Goal: Task Accomplishment & Management: Manage account settings

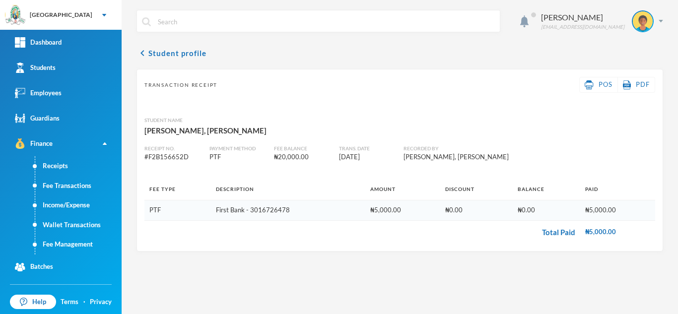
click at [78, 68] on link "Students" at bounding box center [61, 67] width 122 height 25
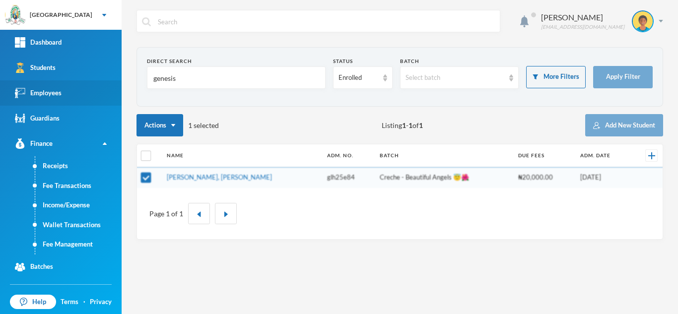
drag, startPoint x: 185, startPoint y: 82, endPoint x: 87, endPoint y: 89, distance: 98.1
click at [87, 89] on div "Greenland Hall Your Bluebic Account Greenland Hall Add a New School Dashboard S…" at bounding box center [339, 157] width 678 height 314
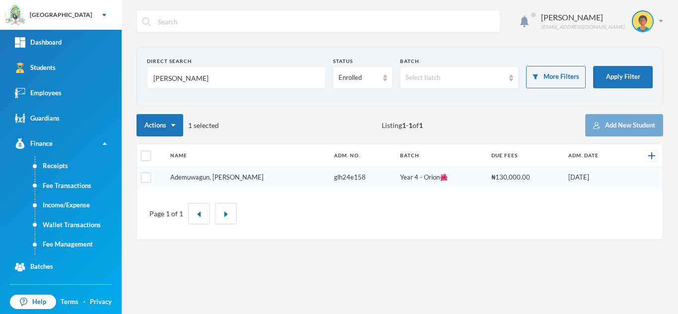
type input "KESHIRO"
click at [210, 177] on link "Ademuwagun, Keshinro Samson" at bounding box center [216, 177] width 93 height 8
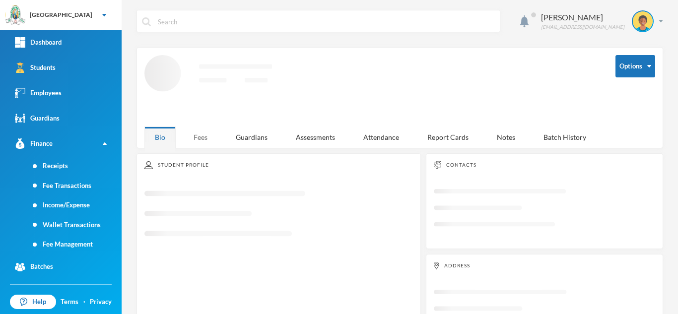
click at [199, 135] on div "Fees" at bounding box center [200, 137] width 35 height 21
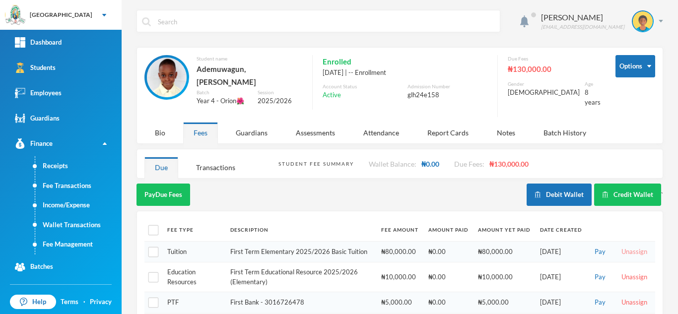
click at [619, 247] on button "Unassign" at bounding box center [635, 252] width 32 height 11
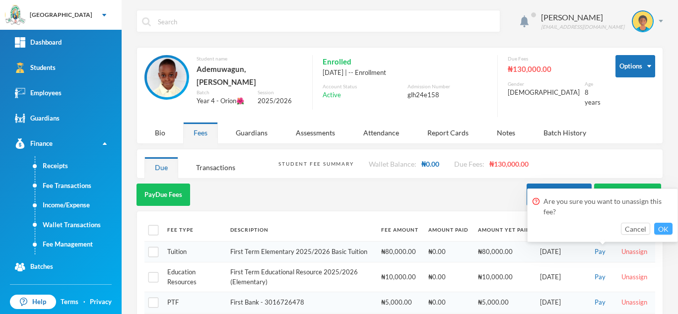
click at [659, 225] on button "OK" at bounding box center [664, 229] width 18 height 12
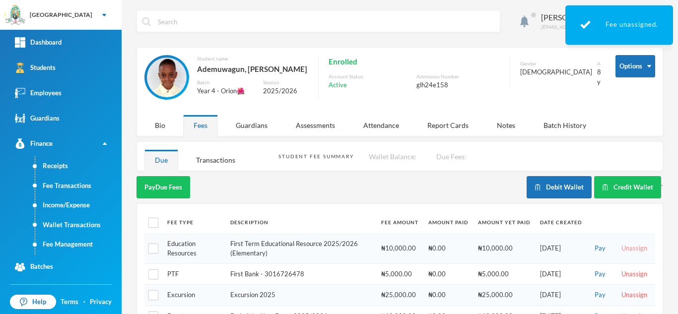
click at [630, 244] on button "Unassign" at bounding box center [635, 248] width 32 height 11
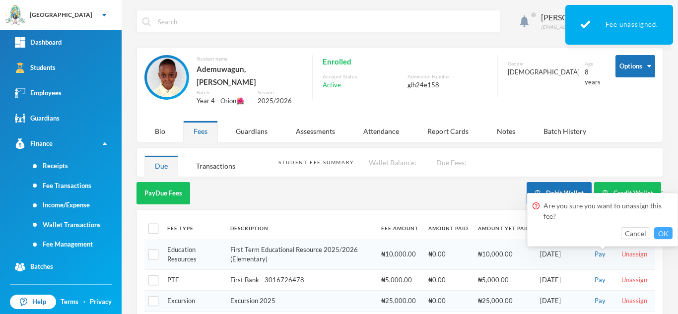
click at [664, 236] on button "OK" at bounding box center [664, 233] width 18 height 12
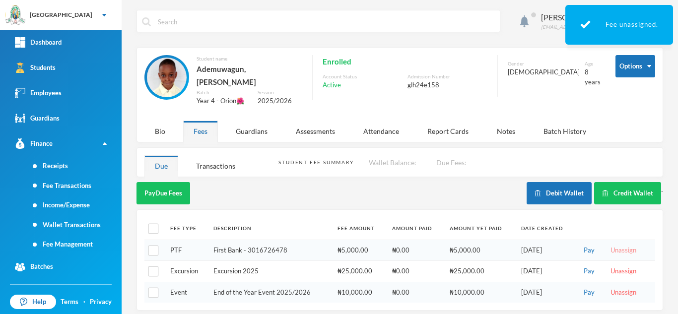
click at [620, 245] on button "Unassign" at bounding box center [624, 250] width 32 height 11
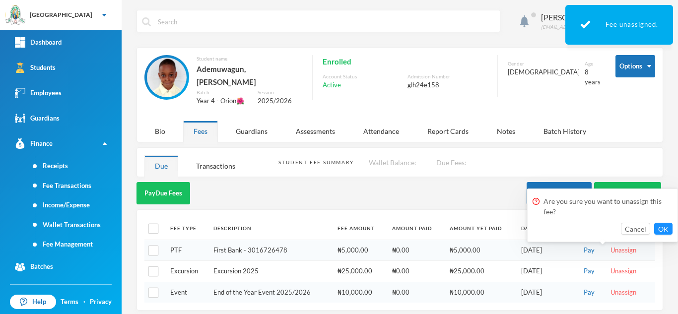
click at [662, 222] on div "Are you sure you want to unassign this fee?" at bounding box center [603, 208] width 140 height 29
click at [660, 230] on button "OK" at bounding box center [664, 229] width 18 height 12
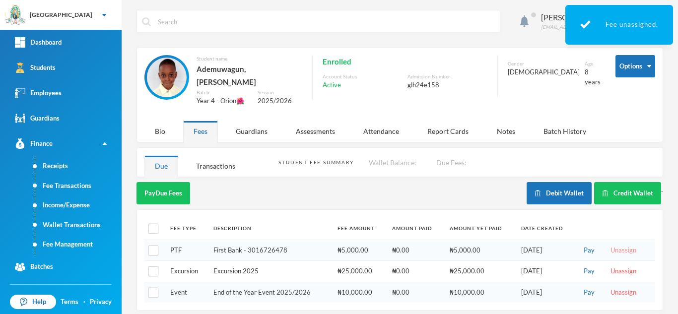
click at [617, 245] on button "Unassign" at bounding box center [624, 250] width 32 height 11
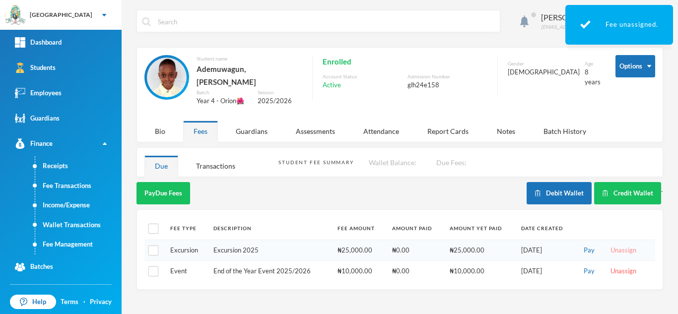
click at [626, 245] on button "Unassign" at bounding box center [624, 250] width 32 height 11
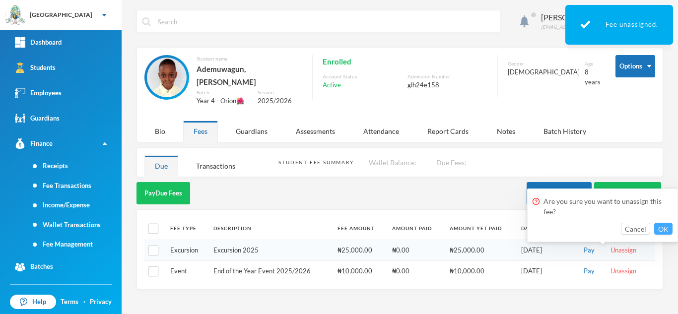
click at [658, 228] on button "OK" at bounding box center [664, 229] width 18 height 12
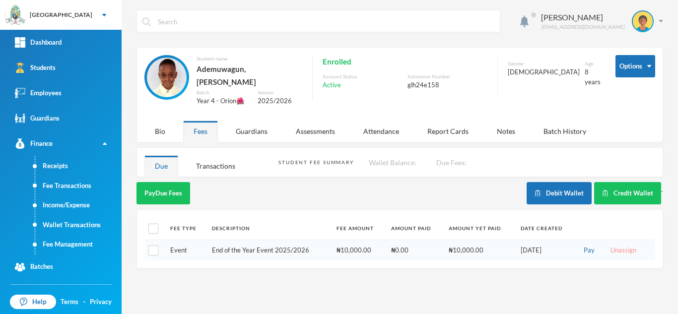
click at [616, 248] on button "Unassign" at bounding box center [624, 250] width 32 height 11
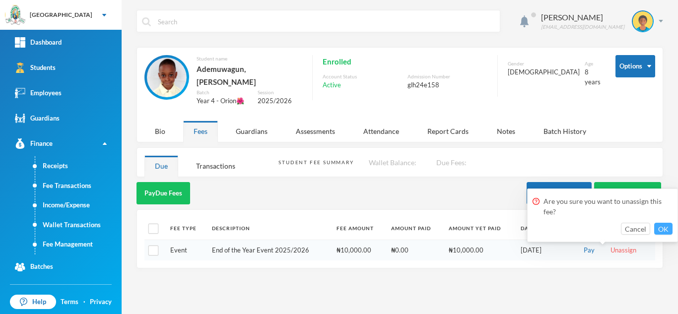
click at [670, 224] on button "OK" at bounding box center [664, 229] width 18 height 12
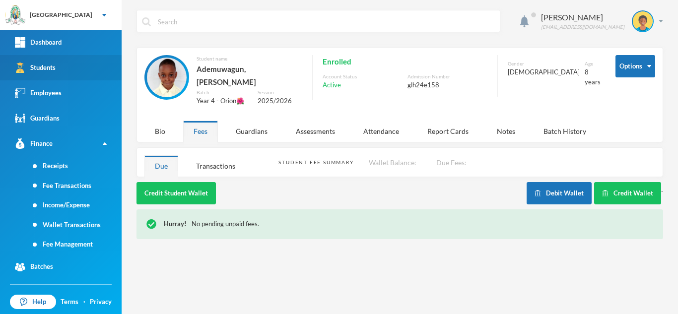
click at [84, 66] on link "Students" at bounding box center [61, 67] width 122 height 25
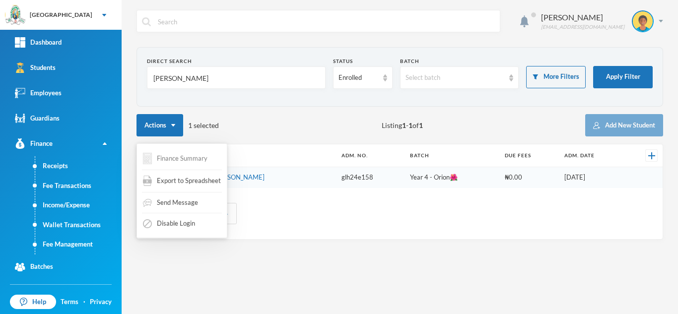
click at [148, 152] on button "Finance Summary" at bounding box center [175, 158] width 67 height 19
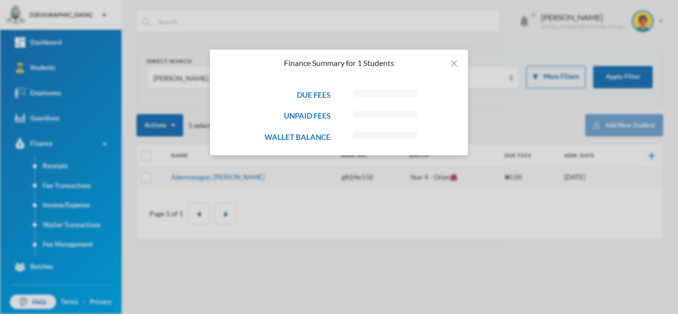
click at [255, 190] on div "Finance Summary for 1 Students DUE FEES Loading interface... UNPAID FEES Loadin…" at bounding box center [339, 157] width 678 height 314
click at [175, 153] on div "Finance Summary for 1 Students DUE FEES ₦20,000.00 UNPAID FEES ₦20,000.00 WALLE…" at bounding box center [339, 157] width 678 height 314
click at [451, 67] on icon "icon: close" at bounding box center [454, 64] width 8 height 8
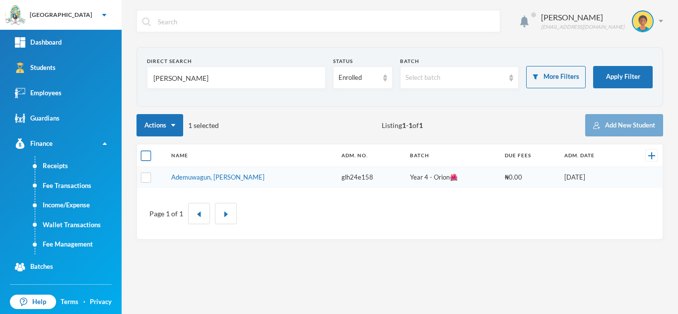
click at [147, 154] on input "checkbox" at bounding box center [146, 156] width 10 height 10
checkbox input "true"
click at [147, 154] on input "checkbox" at bounding box center [146, 156] width 10 height 10
checkbox input "false"
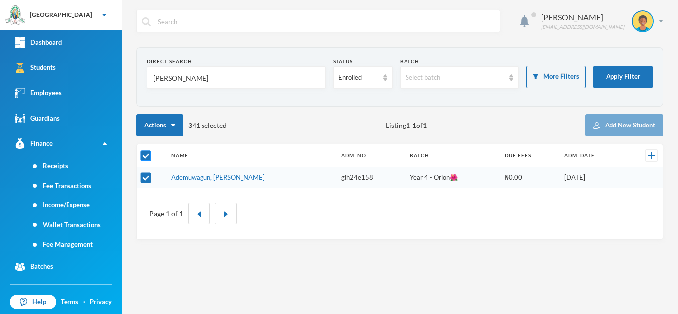
checkbox input "false"
drag, startPoint x: 182, startPoint y: 75, endPoint x: 122, endPoint y: 104, distance: 66.6
click at [124, 101] on div "Aderogba Olumide olumide.aderogba@greenlandhall.org Direct Search KESHIRO Statu…" at bounding box center [400, 157] width 557 height 314
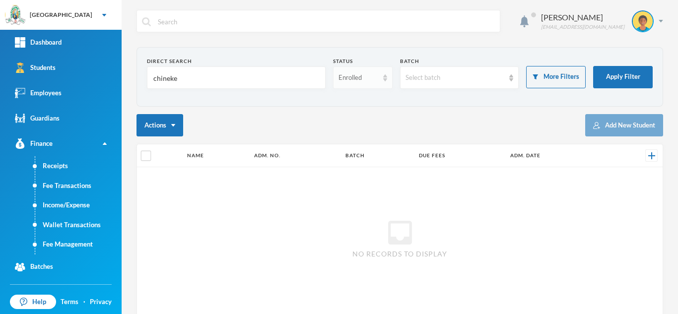
type input "chineke"
click at [363, 79] on div "Enrolled" at bounding box center [359, 78] width 40 height 10
click at [231, 75] on input "chineke" at bounding box center [236, 78] width 168 height 22
click at [348, 75] on div "Enrolled" at bounding box center [359, 78] width 40 height 10
click at [342, 129] on span "Dropped" at bounding box center [350, 132] width 28 height 8
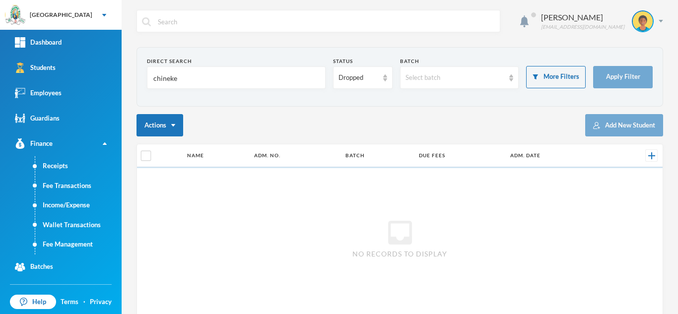
drag, startPoint x: 216, startPoint y: 74, endPoint x: 127, endPoint y: 75, distance: 88.4
click at [135, 75] on div "Aderogba Olumide olumide.aderogba@greenlandhall.org Direct Search chineke Statu…" at bounding box center [400, 157] width 557 height 314
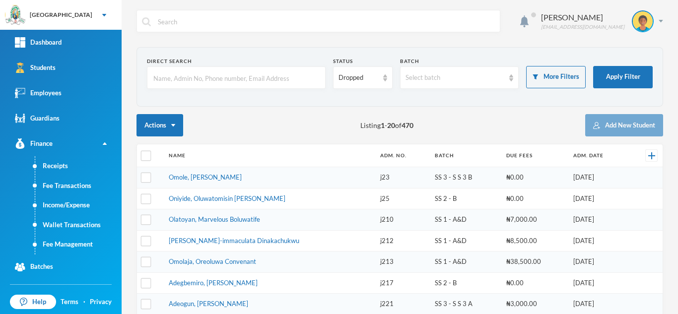
click at [164, 82] on input "text" at bounding box center [236, 78] width 168 height 22
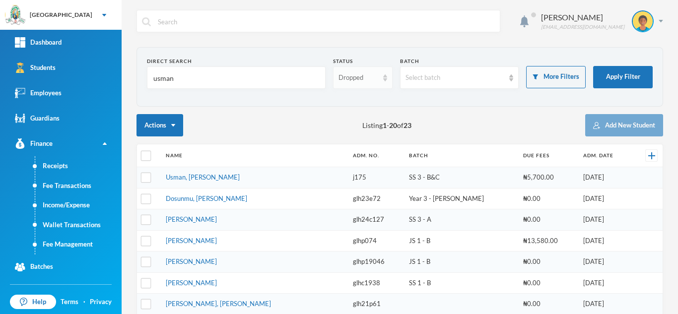
type input "usman"
click at [364, 82] on div "Dropped" at bounding box center [359, 78] width 40 height 10
click at [347, 100] on span "Enrolled" at bounding box center [349, 100] width 26 height 8
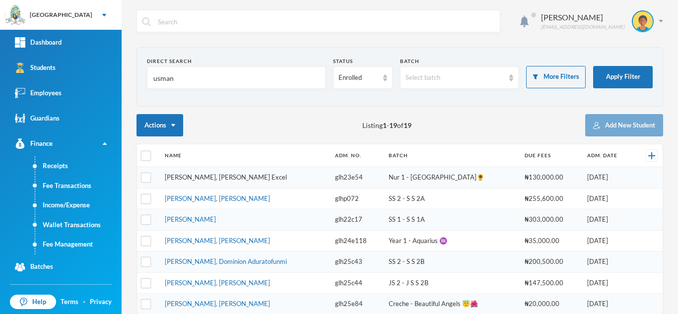
click at [210, 179] on link "Usman, Abdulkhalid Excel" at bounding box center [226, 177] width 122 height 8
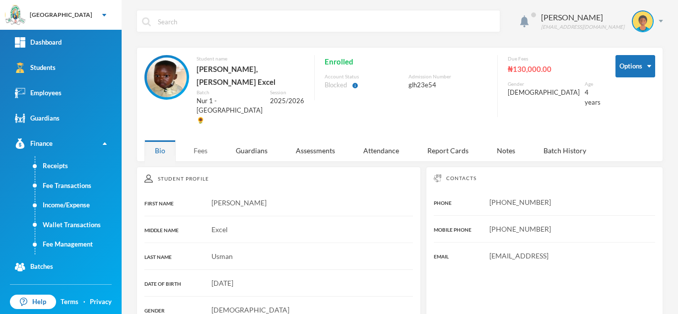
click at [198, 140] on div "Fees" at bounding box center [200, 150] width 35 height 21
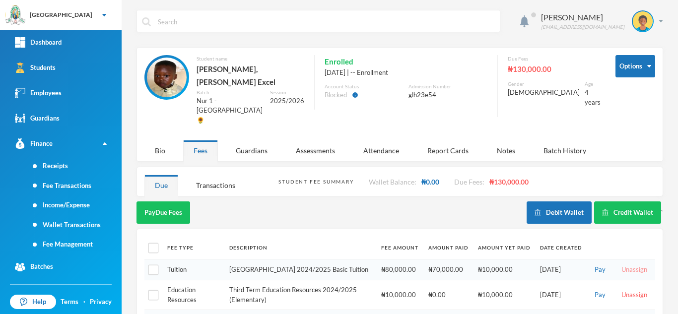
click at [622, 265] on button "Unassign" at bounding box center [635, 270] width 32 height 11
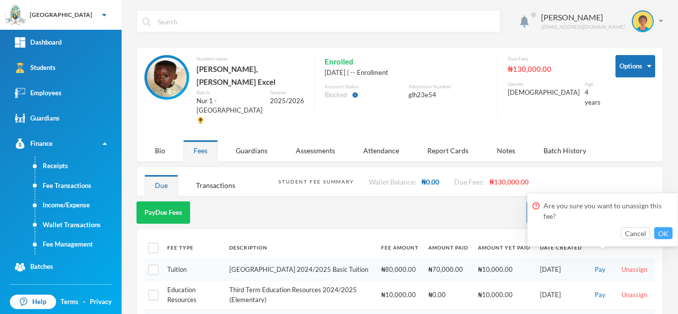
click at [661, 232] on button "OK" at bounding box center [664, 233] width 18 height 12
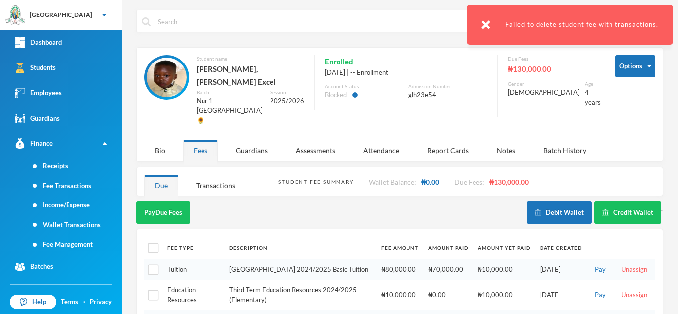
scroll to position [108, 0]
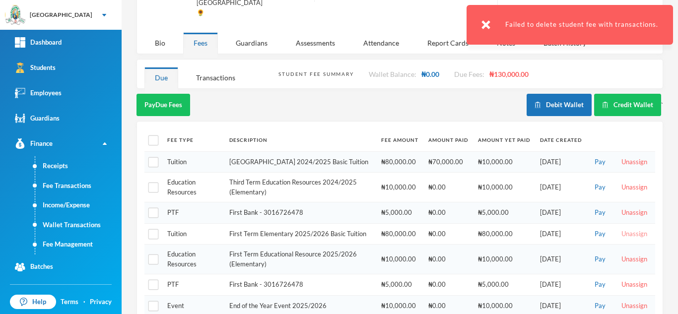
click at [623, 229] on button "Unassign" at bounding box center [635, 234] width 32 height 11
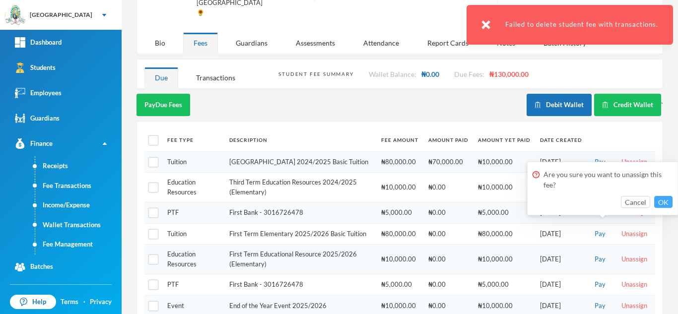
click at [659, 205] on button "OK" at bounding box center [664, 202] width 18 height 12
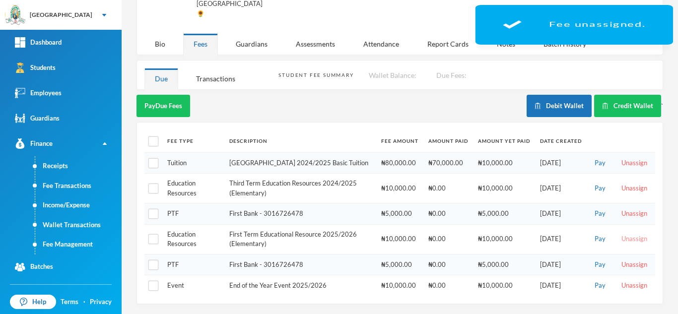
scroll to position [90, 0]
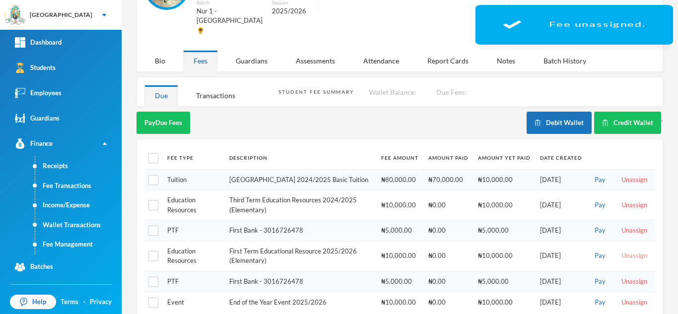
click at [626, 251] on button "Unassign" at bounding box center [635, 256] width 32 height 11
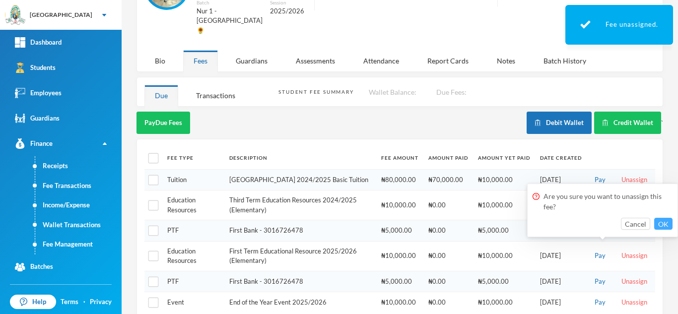
click at [666, 225] on button "OK" at bounding box center [664, 224] width 18 height 12
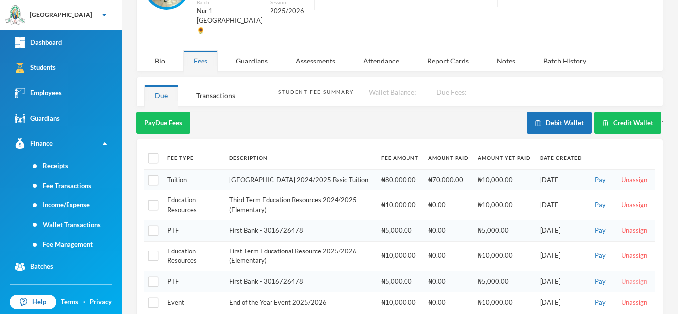
click at [620, 277] on button "Unassign" at bounding box center [635, 282] width 32 height 11
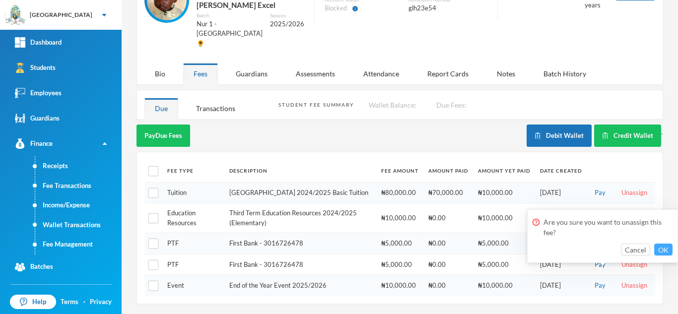
scroll to position [60, 0]
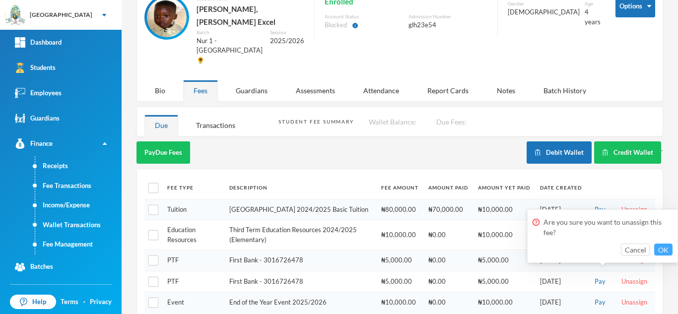
click at [668, 247] on button "OK" at bounding box center [664, 250] width 18 height 12
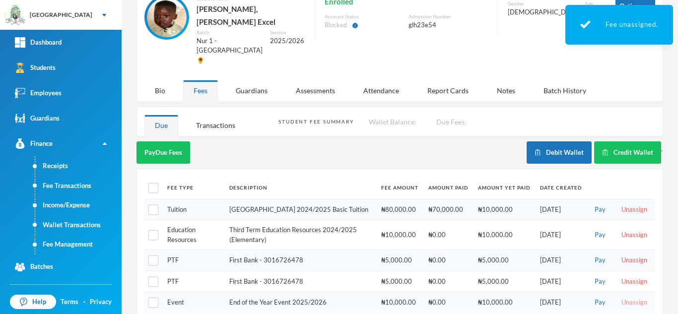
click at [625, 298] on button "Unassign" at bounding box center [635, 303] width 32 height 11
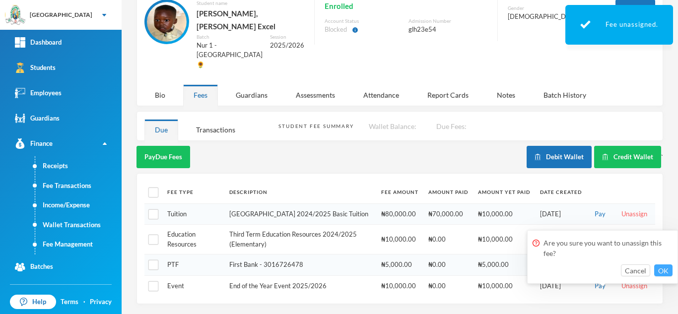
click at [668, 269] on button "OK" at bounding box center [664, 271] width 18 height 12
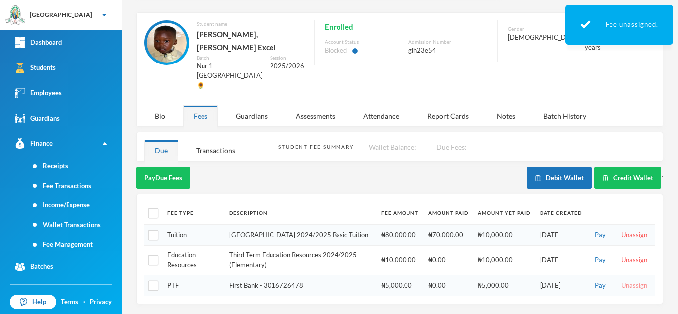
scroll to position [18, 0]
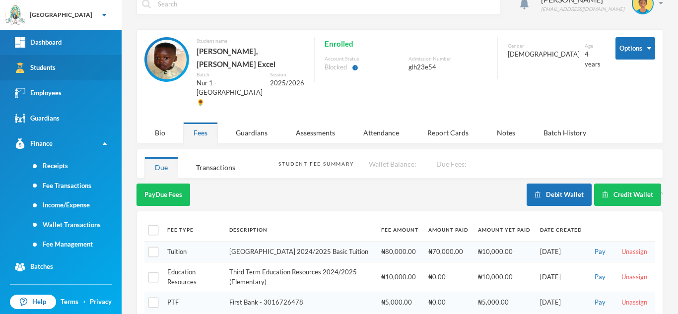
click at [101, 63] on link "Students" at bounding box center [61, 67] width 122 height 25
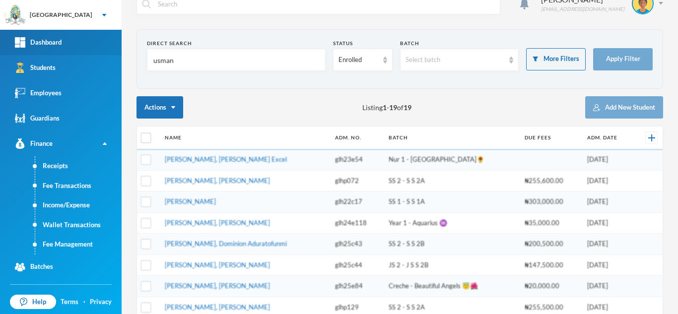
drag, startPoint x: 187, startPoint y: 58, endPoint x: 66, endPoint y: 51, distance: 121.9
click at [66, 51] on div "Greenland Hall Your Bluebic Account Greenland Hall Add a New School Dashboard S…" at bounding box center [339, 157] width 678 height 314
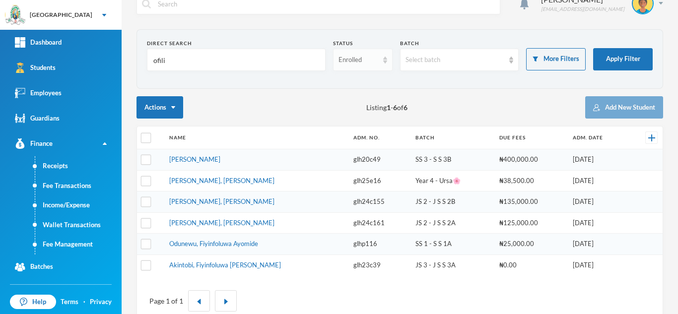
type input "ofili"
click at [356, 64] on div "Enrolled" at bounding box center [359, 60] width 40 height 10
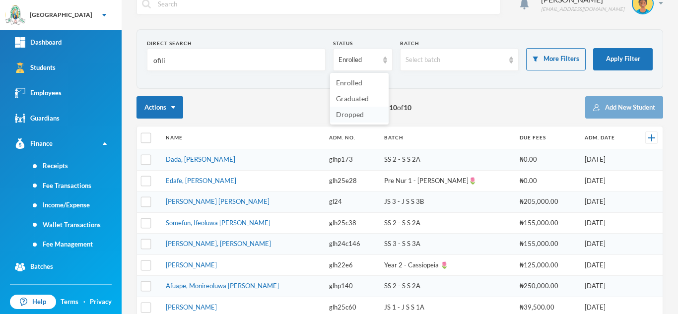
click at [348, 110] on span "Dropped" at bounding box center [350, 114] width 28 height 8
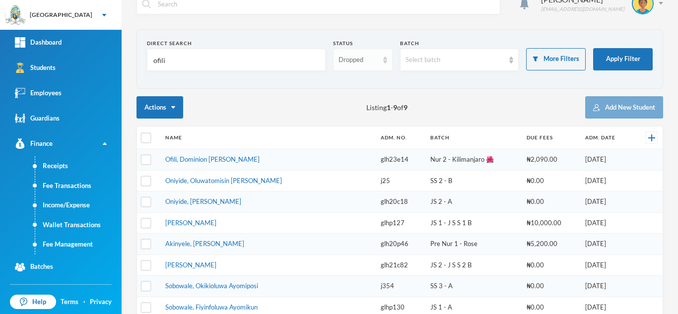
click at [350, 57] on div "Dropped" at bounding box center [359, 60] width 40 height 10
click at [347, 81] on span "Enrolled" at bounding box center [349, 82] width 26 height 8
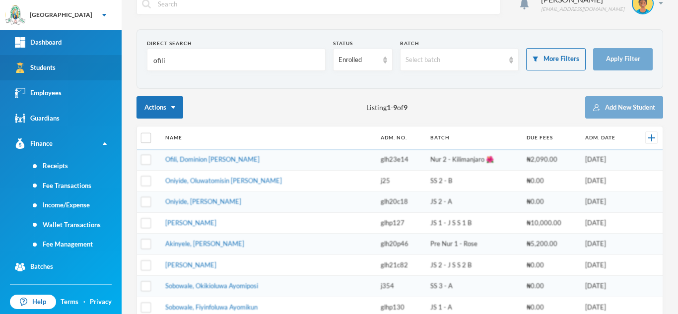
drag, startPoint x: 172, startPoint y: 65, endPoint x: 91, endPoint y: 68, distance: 81.0
click at [91, 68] on div "Greenland Hall Your Bluebic Account Greenland Hall Add a New School Dashboard S…" at bounding box center [339, 157] width 678 height 314
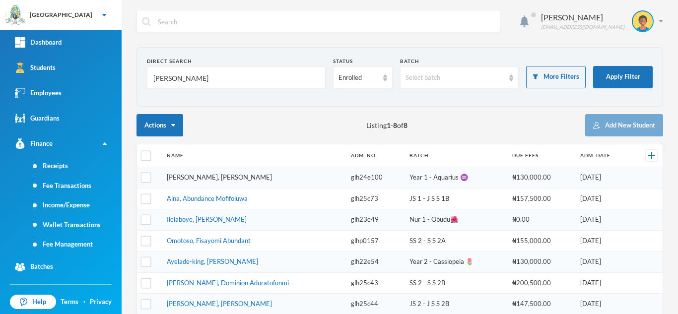
type input "pius"
click at [210, 178] on link "Pius, Zion Oseremen" at bounding box center [219, 177] width 105 height 8
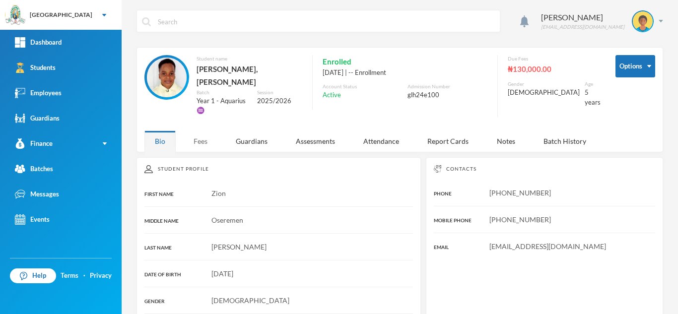
click at [197, 131] on div "Fees" at bounding box center [200, 141] width 35 height 21
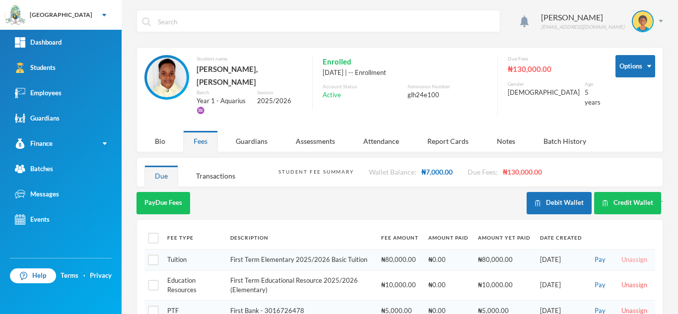
click at [630, 255] on button "Unassign" at bounding box center [635, 260] width 32 height 11
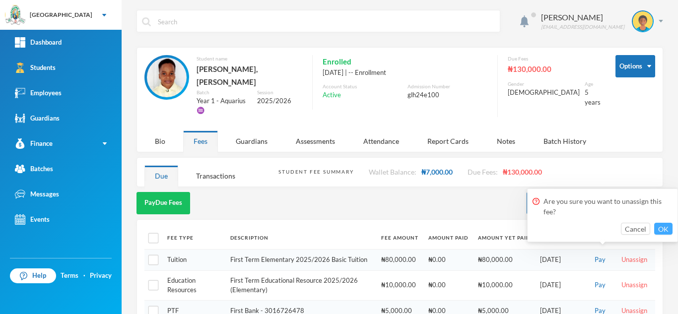
click at [659, 228] on button "OK" at bounding box center [664, 229] width 18 height 12
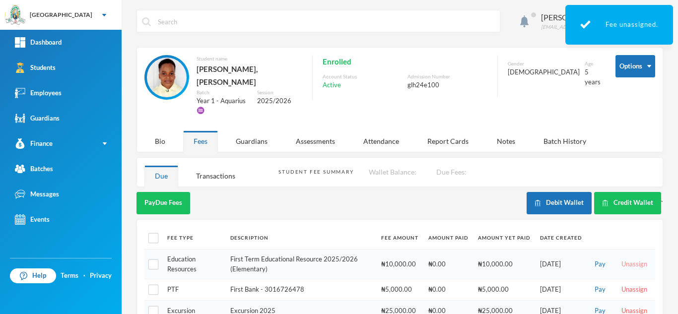
click at [622, 259] on button "Unassign" at bounding box center [635, 264] width 32 height 11
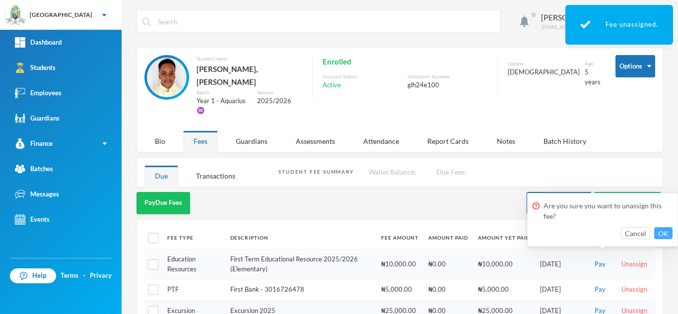
click at [663, 230] on button "OK" at bounding box center [664, 233] width 18 height 12
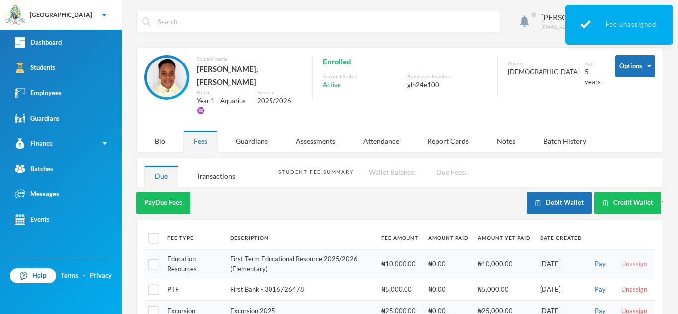
click at [625, 259] on button "Unassign" at bounding box center [635, 264] width 32 height 11
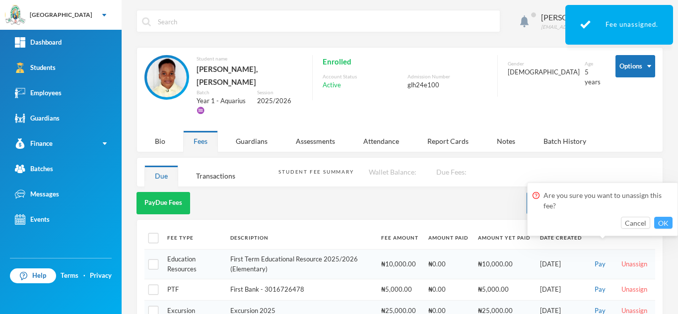
click at [662, 221] on button "OK" at bounding box center [664, 223] width 18 height 12
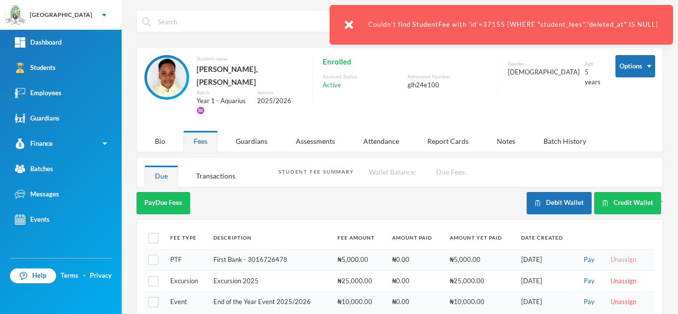
click at [611, 255] on button "Unassign" at bounding box center [624, 260] width 32 height 11
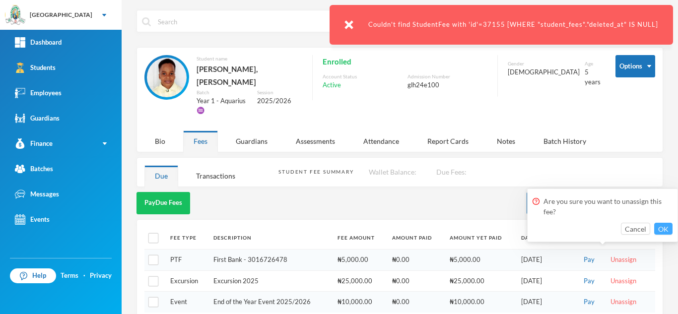
click at [659, 226] on button "OK" at bounding box center [664, 229] width 18 height 12
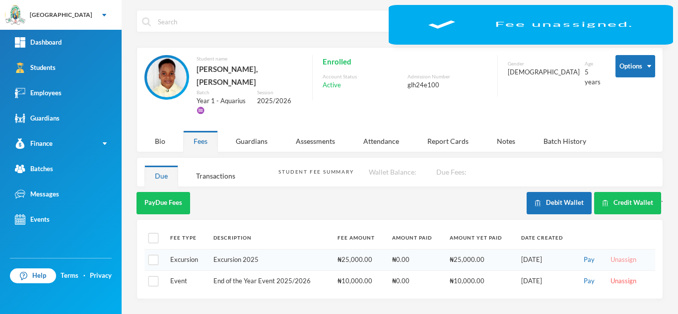
click at [614, 276] on button "Unassign" at bounding box center [624, 281] width 32 height 11
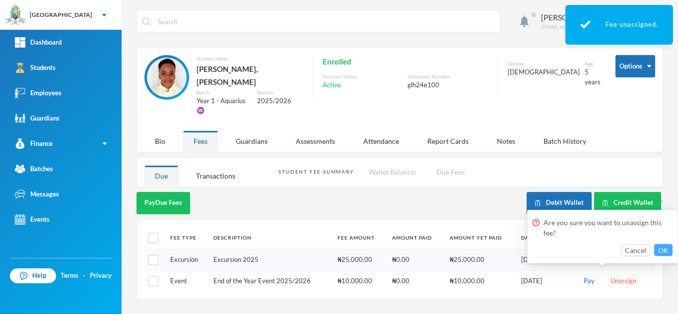
click at [657, 251] on button "OK" at bounding box center [664, 250] width 18 height 12
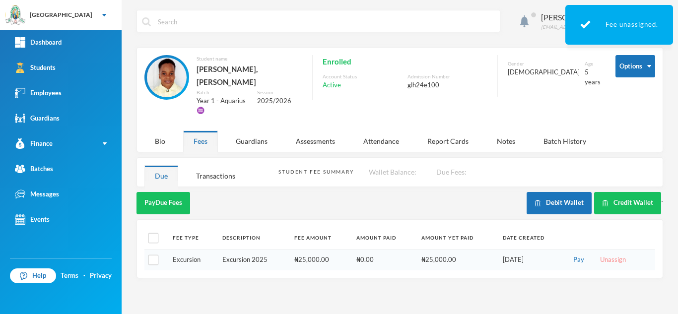
click at [620, 255] on button "Unassign" at bounding box center [614, 260] width 32 height 11
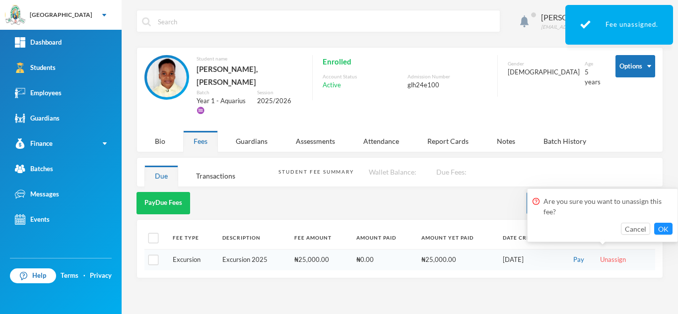
click at [665, 221] on div "Are you sure you want to unassign this fee?" at bounding box center [603, 208] width 140 height 29
click at [664, 227] on button "OK" at bounding box center [664, 229] width 18 height 12
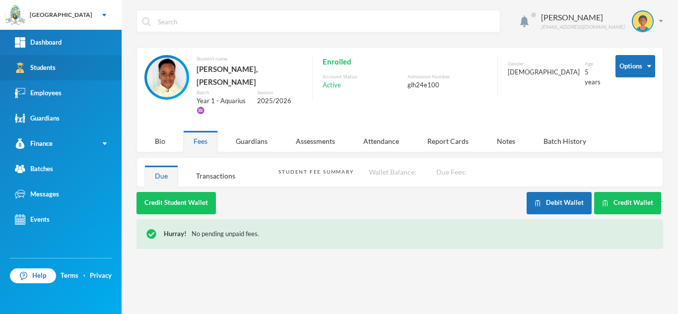
click at [99, 65] on link "Students" at bounding box center [61, 67] width 122 height 25
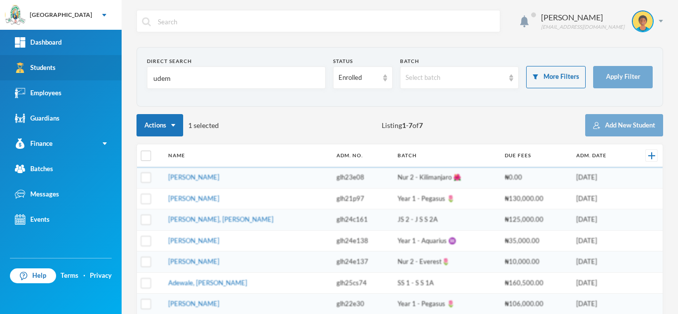
drag, startPoint x: 183, startPoint y: 75, endPoint x: 111, endPoint y: 73, distance: 72.0
click at [111, 73] on div "Greenland Hall Your Bluebic Account Greenland Hall Add a New School Dashboard S…" at bounding box center [339, 157] width 678 height 314
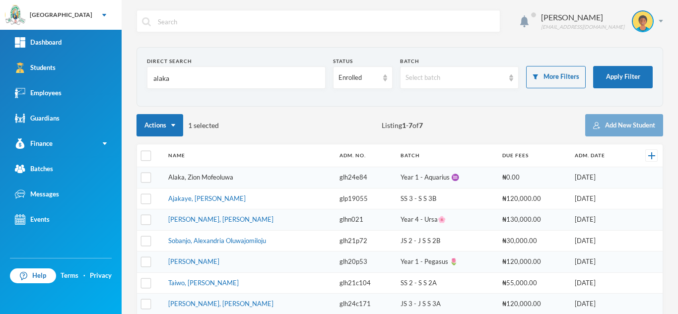
type input "alaka"
click at [195, 179] on link "Alaka, Zion Mofeoluwa" at bounding box center [200, 177] width 65 height 8
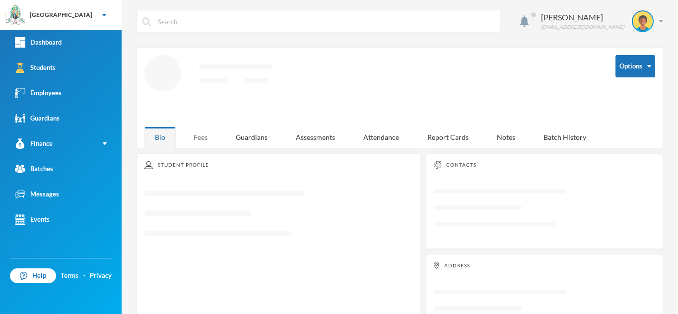
click at [196, 133] on div "Fees" at bounding box center [200, 137] width 35 height 21
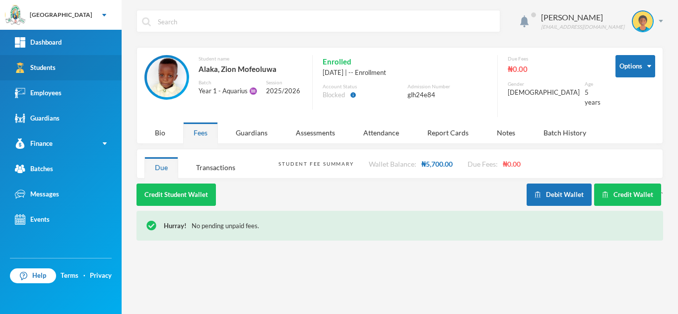
click at [90, 67] on link "Students" at bounding box center [61, 67] width 122 height 25
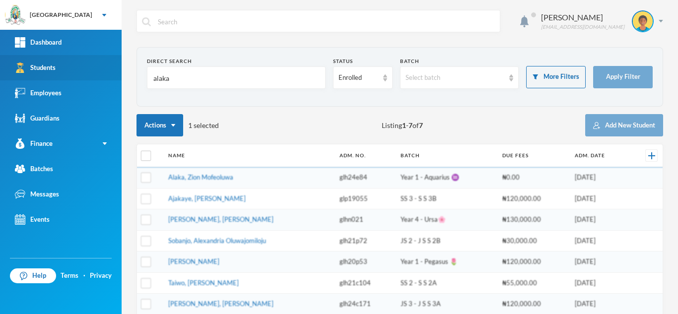
drag, startPoint x: 189, startPoint y: 76, endPoint x: 85, endPoint y: 73, distance: 103.4
click at [85, 73] on div "Greenland Hall Your Bluebic Account Greenland Hall Add a New School Dashboard S…" at bounding box center [339, 157] width 678 height 314
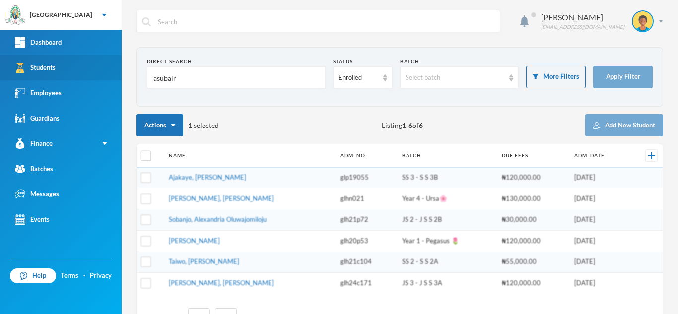
type input "asubairo"
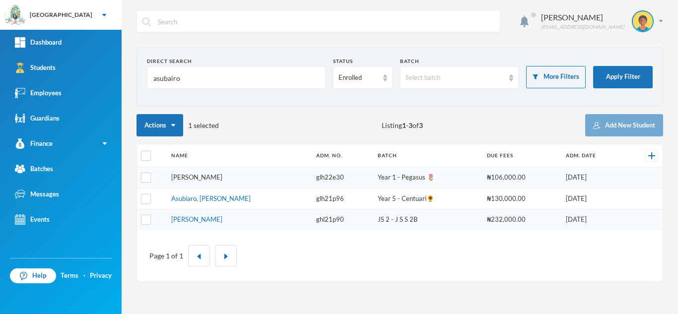
click at [208, 177] on link "Asubiaro, Adeyemi Zaynat" at bounding box center [196, 177] width 51 height 8
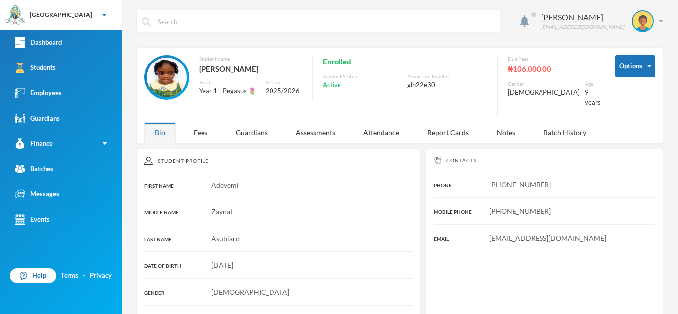
click at [202, 140] on div "Aderogba Olumide olumide.aderogba@greenlandhall.org Options Student name Asubia…" at bounding box center [400, 157] width 557 height 314
click at [200, 127] on div "Fees" at bounding box center [200, 132] width 35 height 21
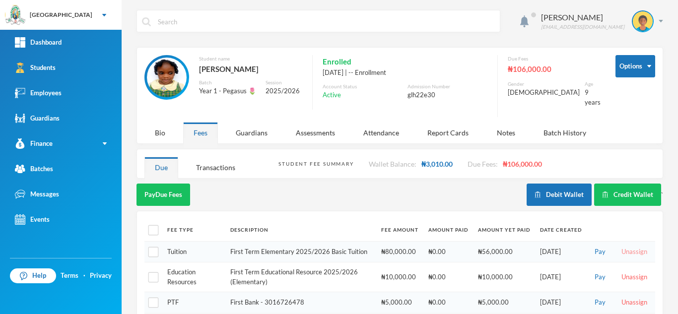
click at [629, 247] on button "Unassign" at bounding box center [635, 252] width 32 height 11
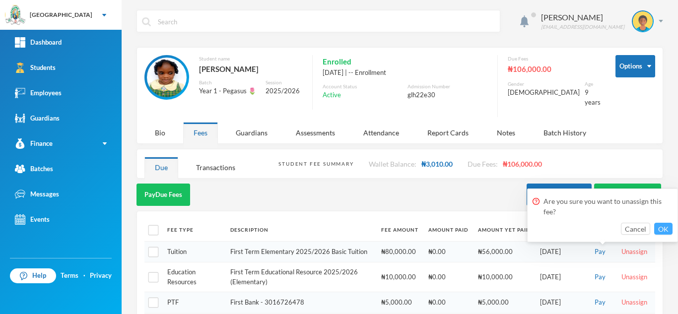
click at [669, 226] on button "OK" at bounding box center [664, 229] width 18 height 12
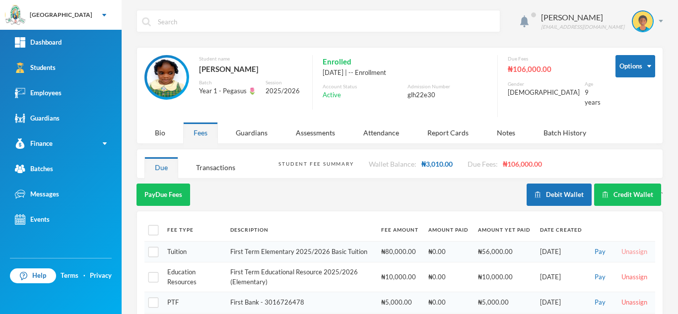
click at [619, 247] on button "Unassign" at bounding box center [635, 252] width 32 height 11
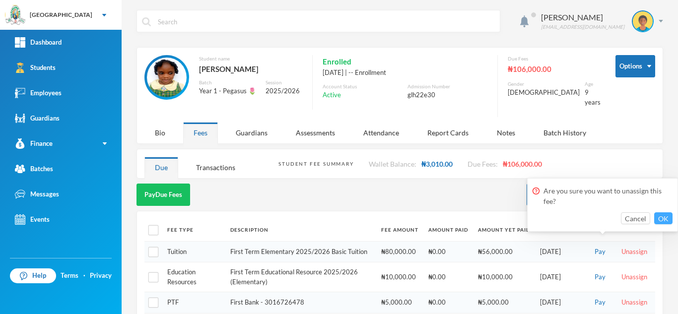
click at [663, 214] on button "OK" at bounding box center [664, 219] width 18 height 12
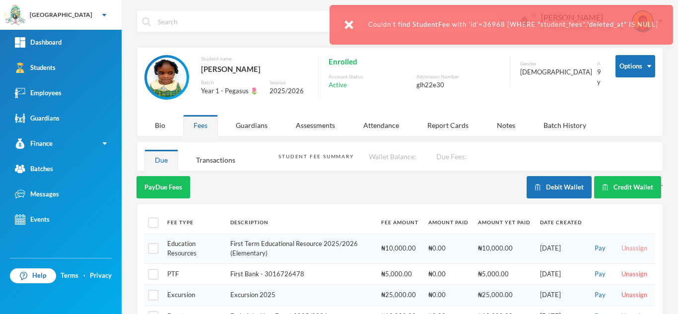
click at [624, 249] on button "Unassign" at bounding box center [635, 248] width 32 height 11
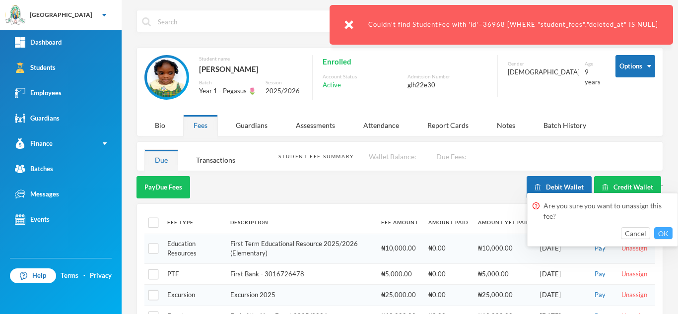
click at [663, 234] on button "OK" at bounding box center [664, 233] width 18 height 12
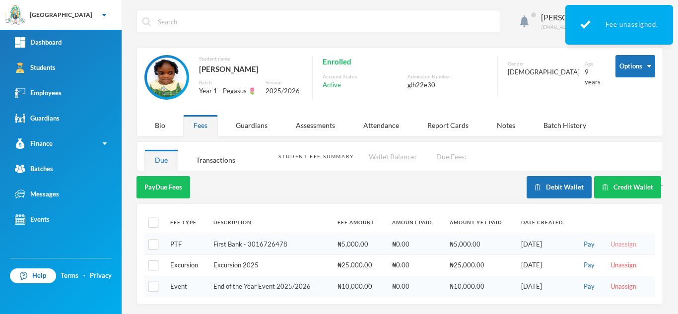
click at [613, 244] on button "Unassign" at bounding box center [624, 244] width 32 height 11
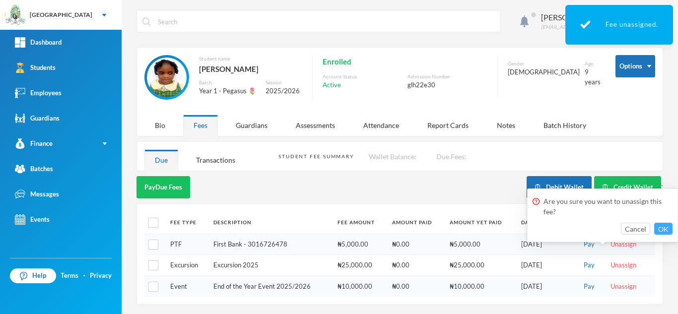
click at [657, 230] on button "OK" at bounding box center [664, 229] width 18 height 12
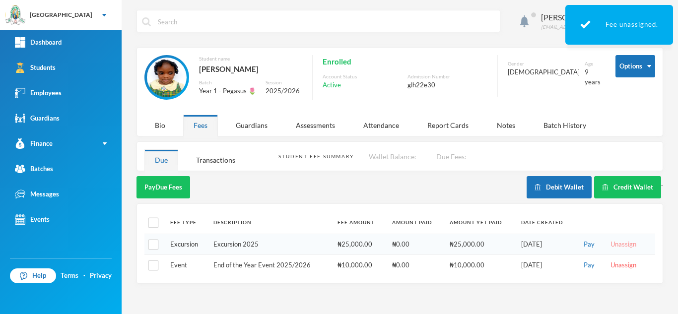
click at [624, 246] on button "Unassign" at bounding box center [624, 244] width 32 height 11
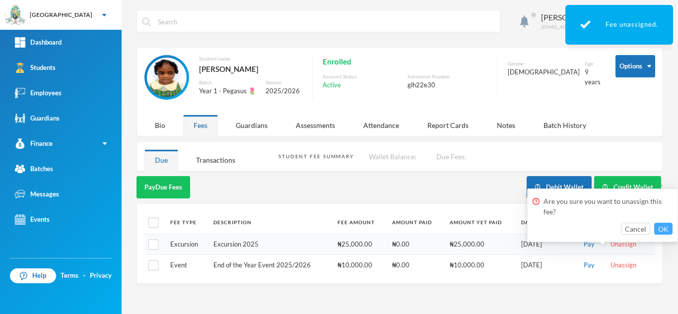
click at [663, 230] on button "OK" at bounding box center [664, 229] width 18 height 12
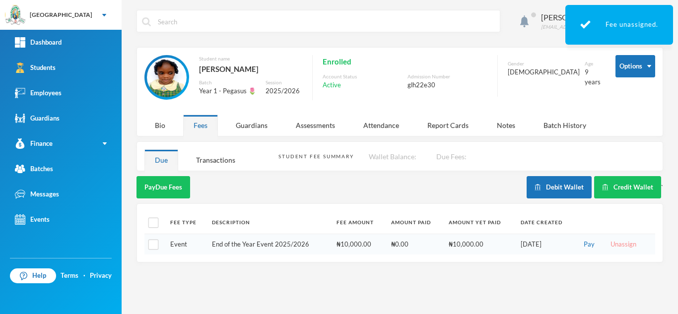
click at [623, 243] on button "Unassign" at bounding box center [624, 244] width 32 height 11
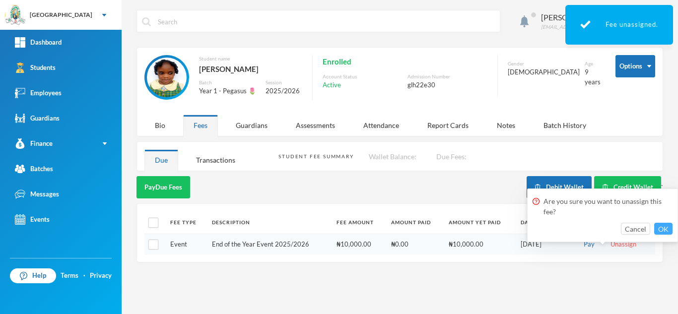
click at [659, 227] on button "OK" at bounding box center [664, 229] width 18 height 12
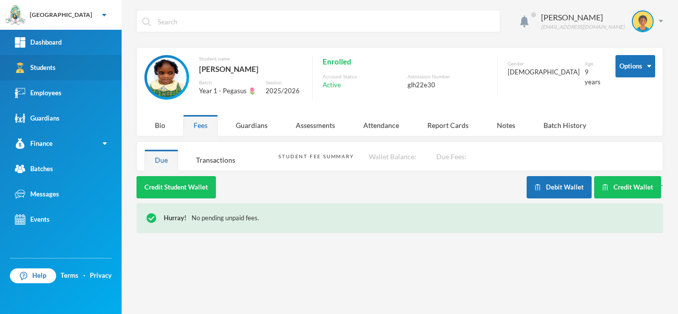
click at [79, 75] on link "Students" at bounding box center [61, 67] width 122 height 25
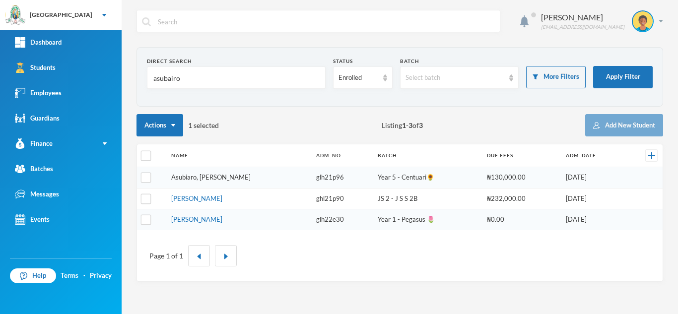
click at [194, 174] on link "Asubiaro, Khaleed Owolabi" at bounding box center [210, 177] width 79 height 8
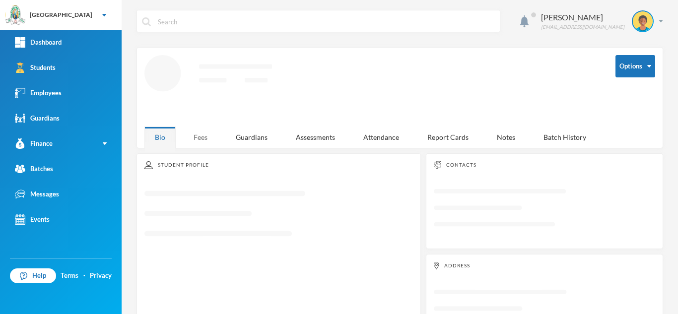
click at [198, 131] on div "Fees" at bounding box center [200, 137] width 35 height 21
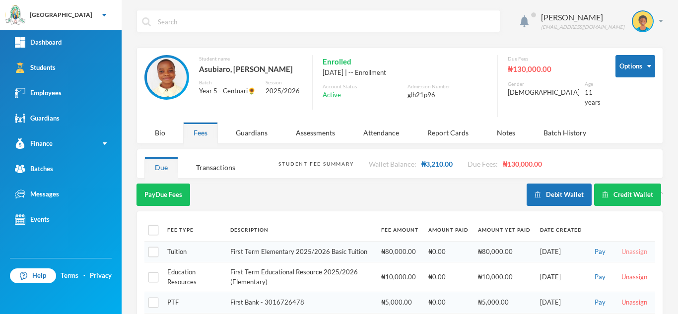
click at [630, 247] on button "Unassign" at bounding box center [635, 252] width 32 height 11
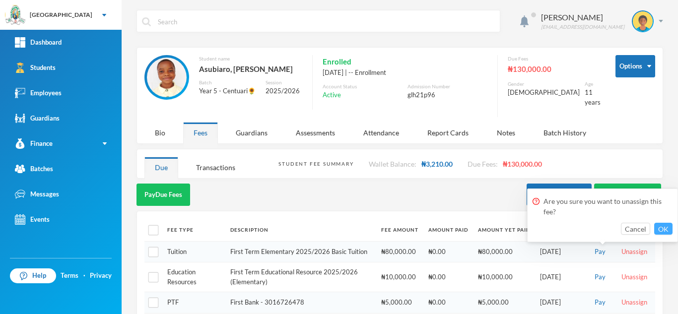
click at [662, 231] on button "OK" at bounding box center [664, 229] width 18 height 12
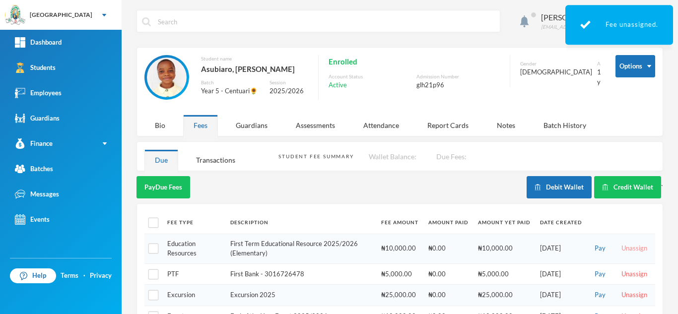
click at [621, 247] on button "Unassign" at bounding box center [635, 248] width 32 height 11
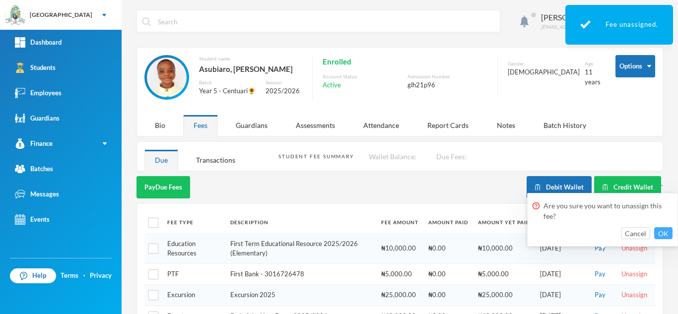
click at [664, 232] on button "OK" at bounding box center [664, 233] width 18 height 12
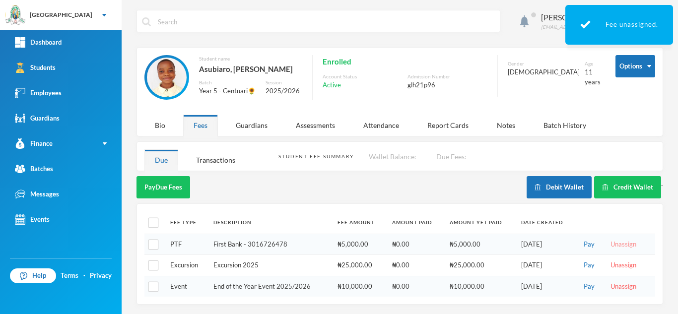
click at [608, 245] on button "Unassign" at bounding box center [624, 244] width 32 height 11
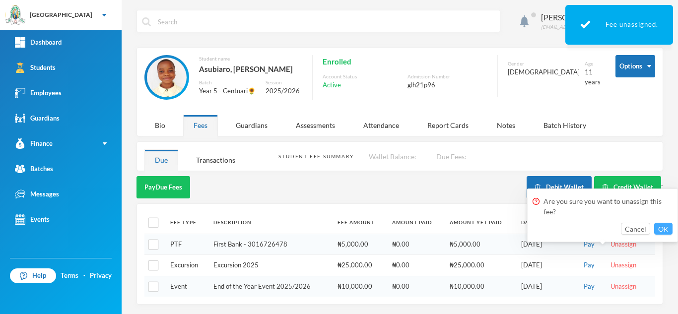
click at [656, 227] on button "OK" at bounding box center [664, 229] width 18 height 12
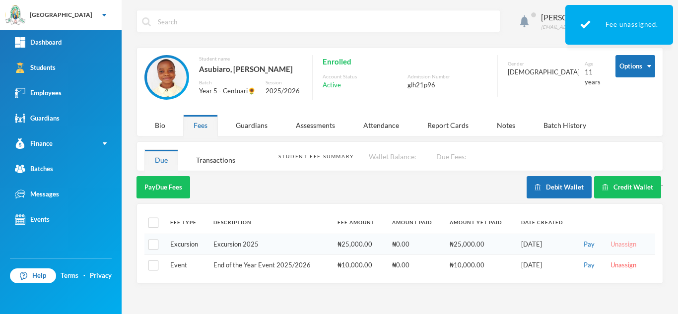
click at [618, 242] on button "Unassign" at bounding box center [624, 244] width 32 height 11
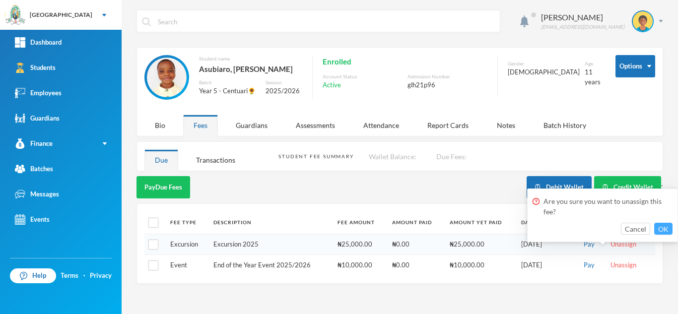
click at [668, 225] on button "OK" at bounding box center [664, 229] width 18 height 12
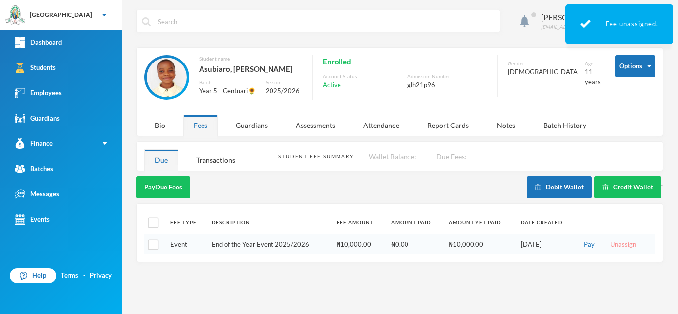
click at [622, 245] on button "Unassign" at bounding box center [624, 244] width 32 height 11
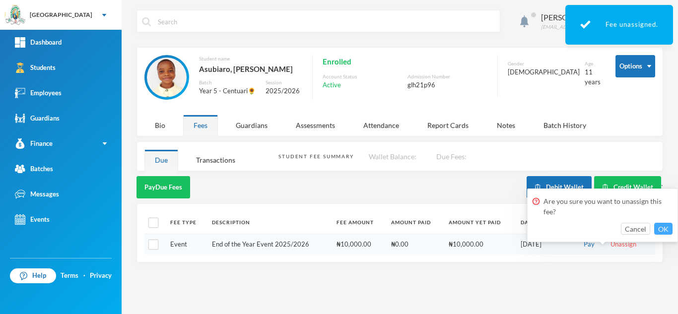
click at [661, 228] on button "OK" at bounding box center [664, 229] width 18 height 12
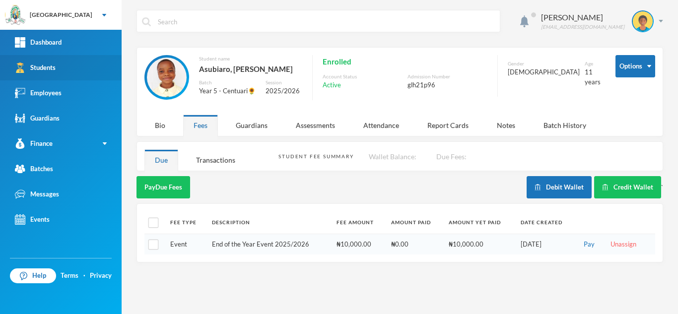
click at [73, 75] on link "Students" at bounding box center [61, 67] width 122 height 25
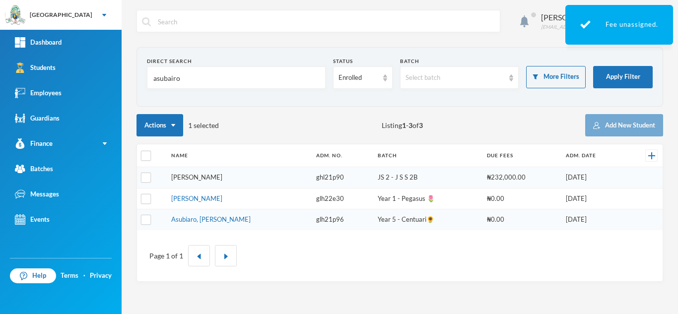
click at [223, 179] on link "Asubiaro, Jamal Darasimi" at bounding box center [196, 177] width 51 height 8
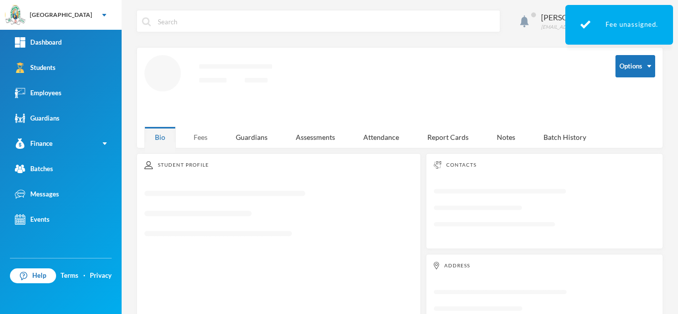
click at [196, 133] on div "Fees" at bounding box center [200, 137] width 35 height 21
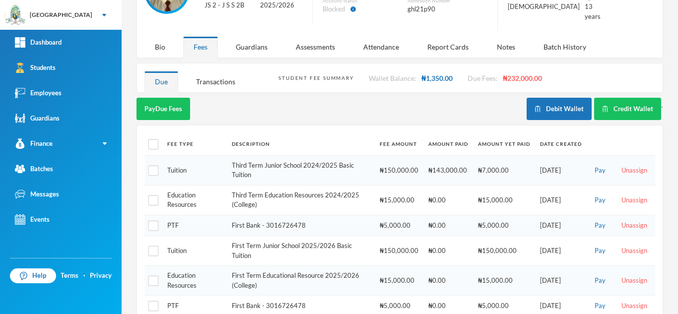
scroll to position [88, 0]
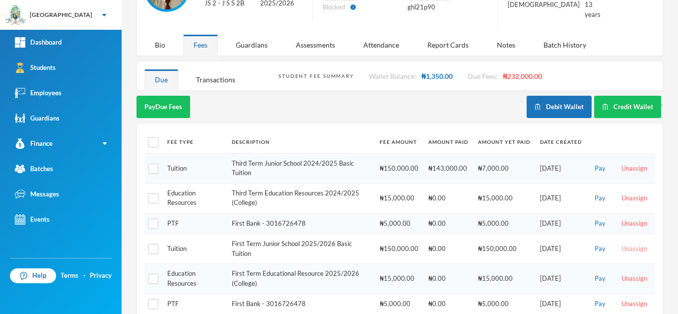
click at [627, 244] on button "Unassign" at bounding box center [635, 249] width 32 height 11
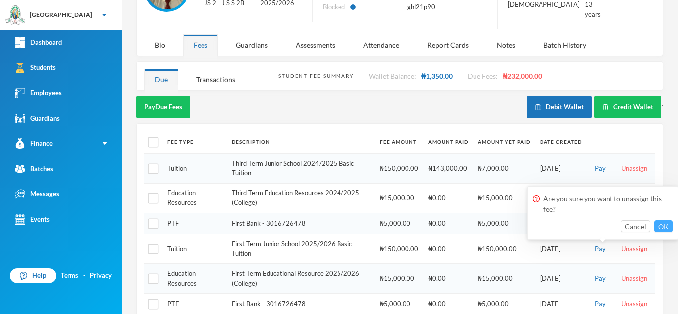
click at [671, 225] on button "OK" at bounding box center [664, 227] width 18 height 12
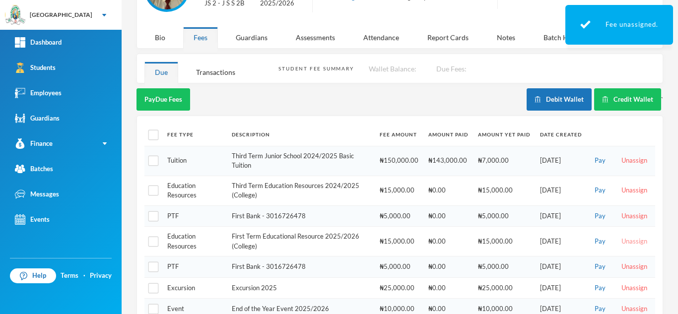
click at [628, 238] on button "Unassign" at bounding box center [635, 241] width 32 height 11
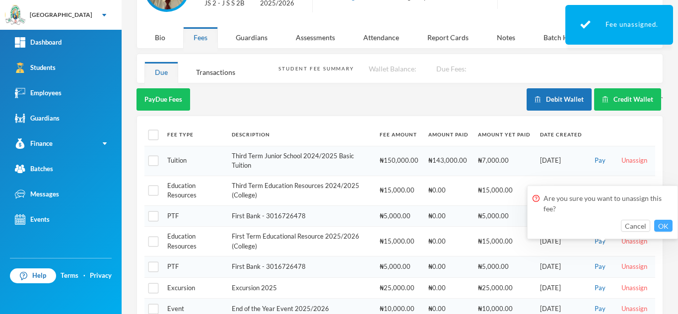
click at [664, 225] on button "OK" at bounding box center [664, 226] width 18 height 12
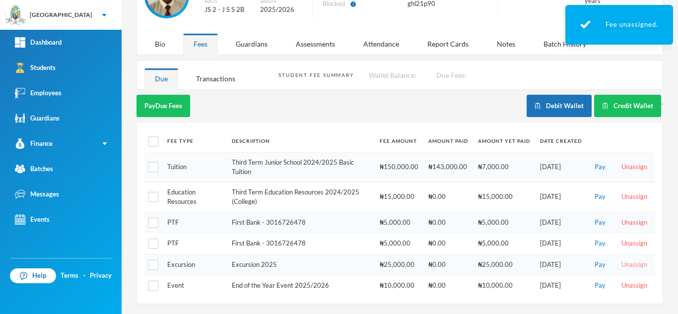
scroll to position [81, 0]
click at [624, 265] on button "Unassign" at bounding box center [635, 265] width 32 height 11
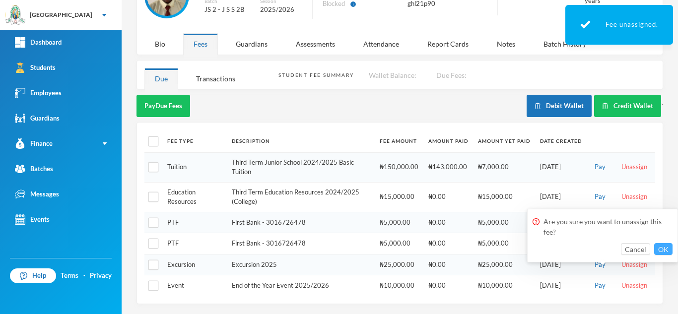
click at [669, 249] on button "OK" at bounding box center [664, 249] width 18 height 12
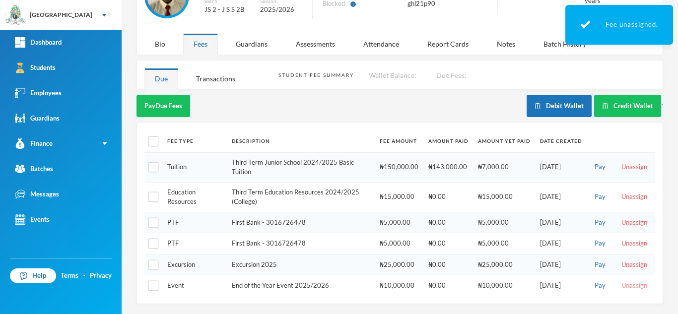
click at [628, 286] on button "Unassign" at bounding box center [635, 286] width 32 height 11
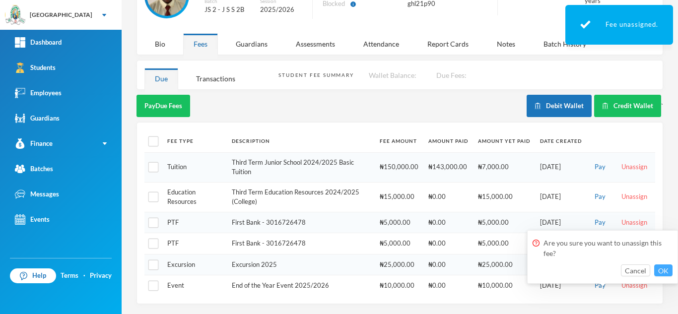
scroll to position [60, 0]
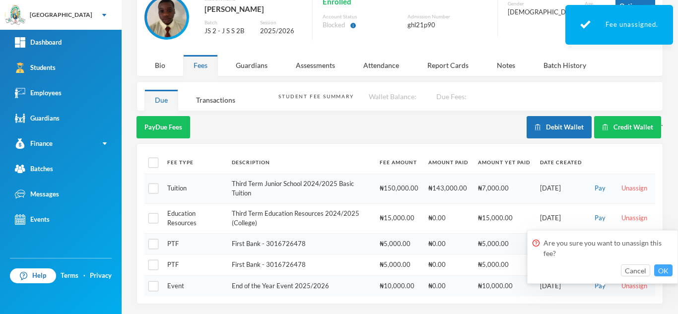
click at [667, 274] on button "OK" at bounding box center [664, 271] width 18 height 12
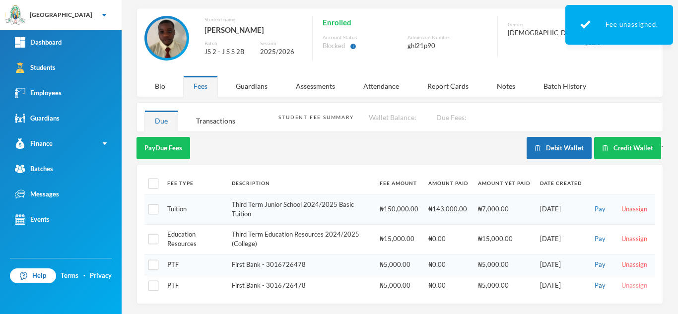
scroll to position [39, 0]
click at [619, 286] on button "Unassign" at bounding box center [635, 286] width 32 height 11
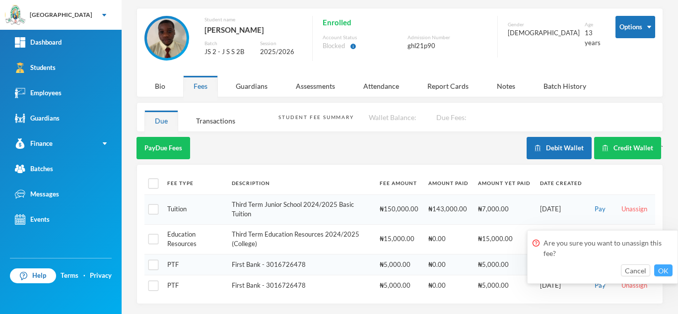
click at [663, 272] on button "OK" at bounding box center [664, 271] width 18 height 12
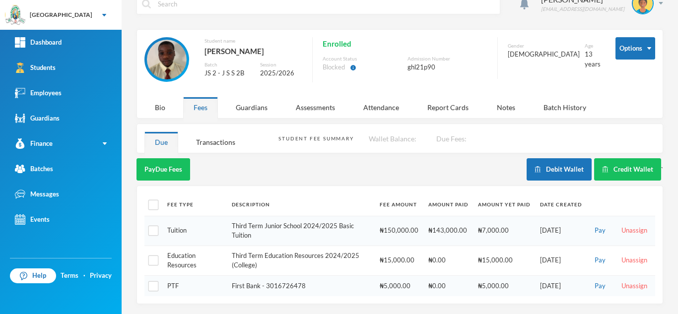
scroll to position [18, 0]
click at [63, 73] on link "Students" at bounding box center [61, 67] width 122 height 25
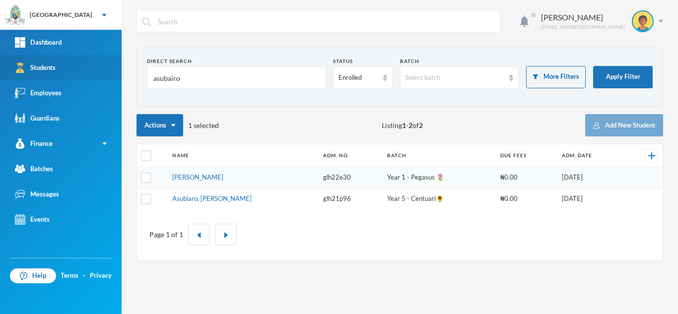
drag, startPoint x: 206, startPoint y: 81, endPoint x: 115, endPoint y: 79, distance: 90.9
click at [121, 79] on div "Greenland Hall Your Bluebic Account Greenland Hall Add a New School Dashboard S…" at bounding box center [339, 157] width 678 height 314
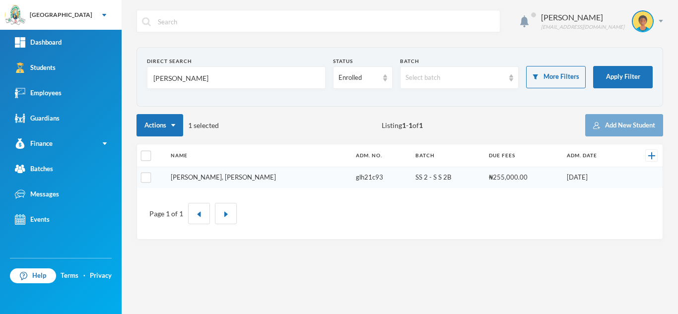
type input "nwafor"
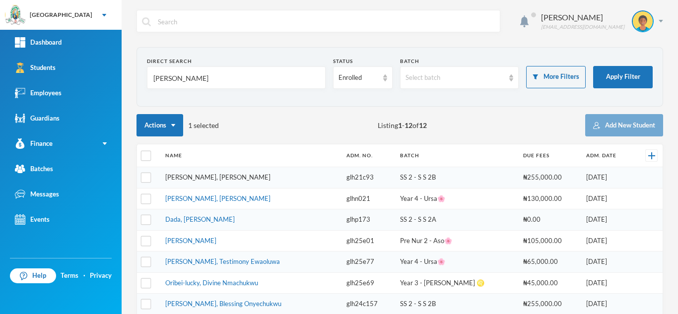
click at [211, 178] on link "Nwafor, Helen Chisom" at bounding box center [217, 177] width 105 height 8
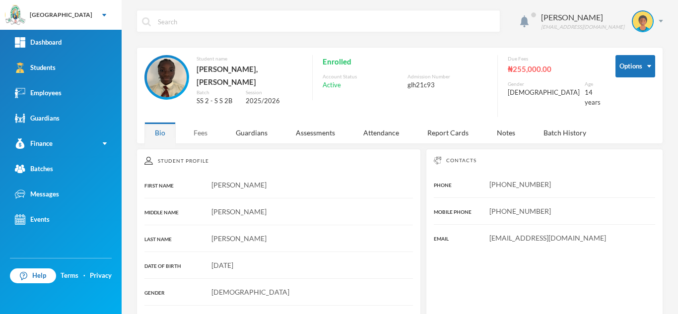
click at [200, 122] on div "Fees" at bounding box center [200, 132] width 35 height 21
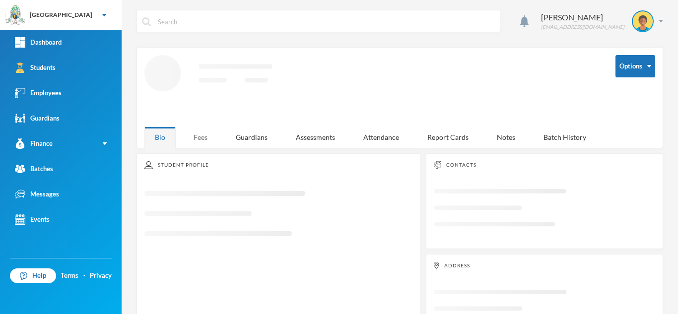
click at [200, 133] on div "Fees" at bounding box center [200, 137] width 35 height 21
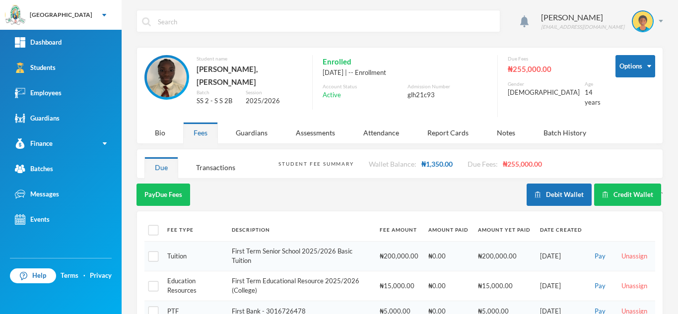
scroll to position [60, 0]
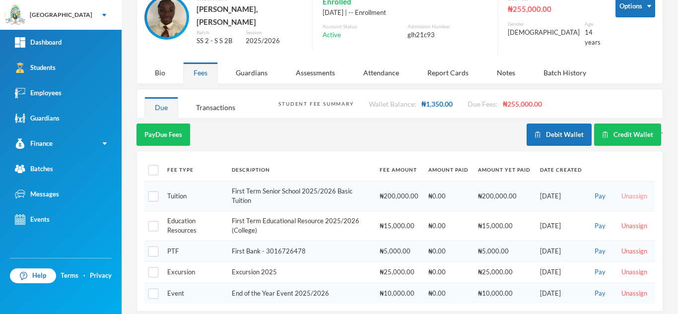
click at [624, 191] on button "Unassign" at bounding box center [635, 196] width 32 height 11
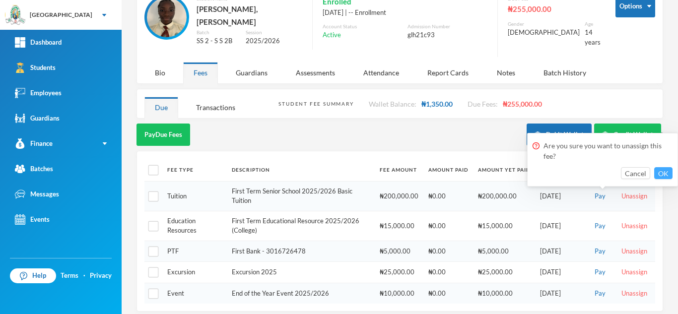
click at [659, 172] on button "OK" at bounding box center [664, 173] width 18 height 12
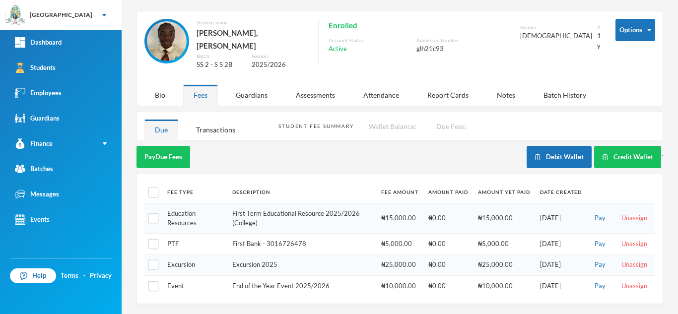
scroll to position [30, 0]
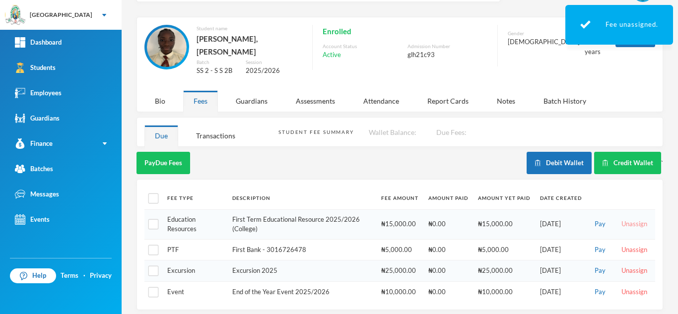
click at [622, 219] on button "Unassign" at bounding box center [635, 224] width 32 height 11
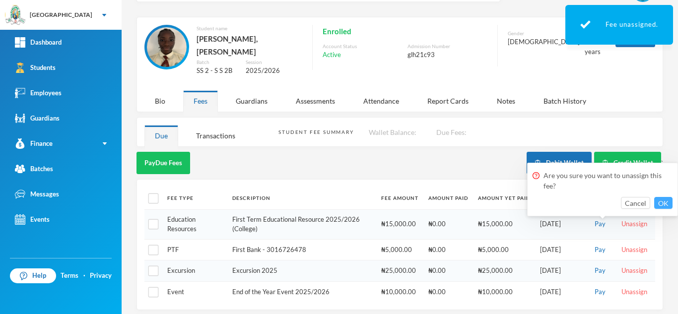
click at [664, 200] on button "OK" at bounding box center [664, 203] width 18 height 12
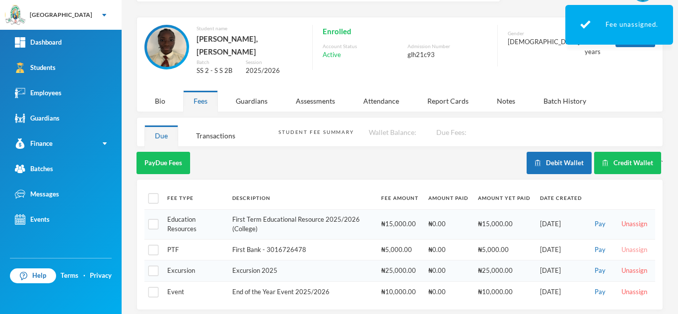
click at [622, 245] on button "Unassign" at bounding box center [635, 250] width 32 height 11
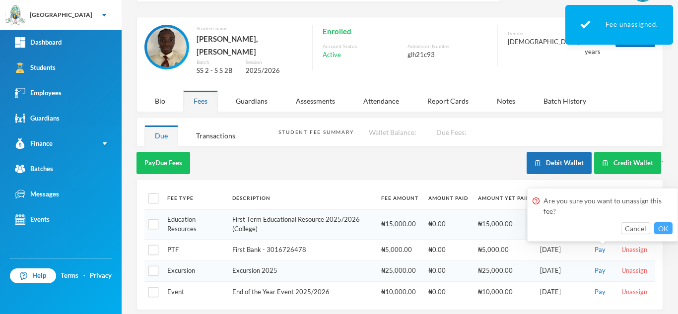
scroll to position [0, 0]
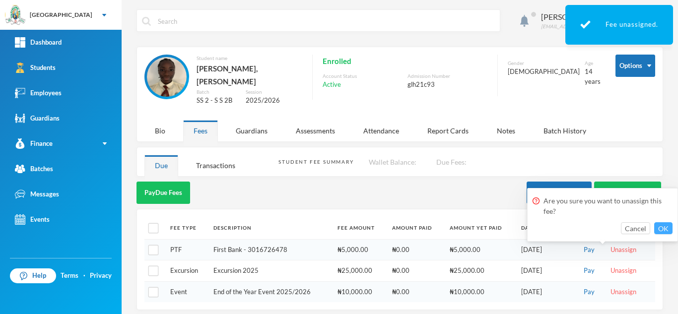
click at [659, 225] on button "OK" at bounding box center [664, 229] width 18 height 12
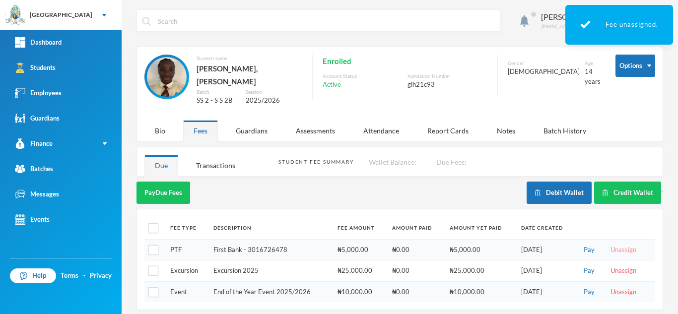
click at [610, 245] on button "Unassign" at bounding box center [624, 250] width 32 height 11
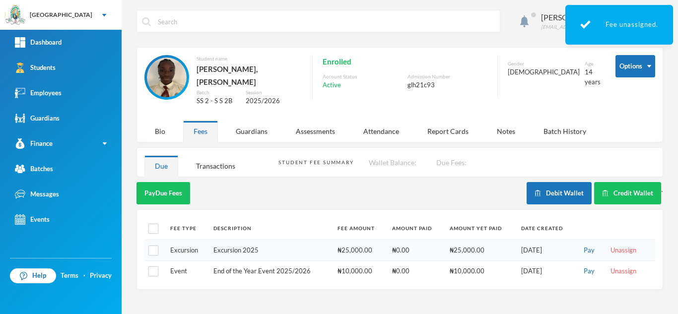
scroll to position [0, 0]
click at [625, 245] on button "Unassign" at bounding box center [624, 250] width 32 height 11
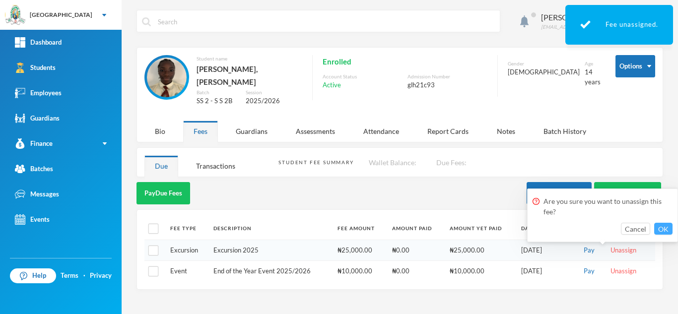
click at [660, 226] on button "OK" at bounding box center [664, 229] width 18 height 12
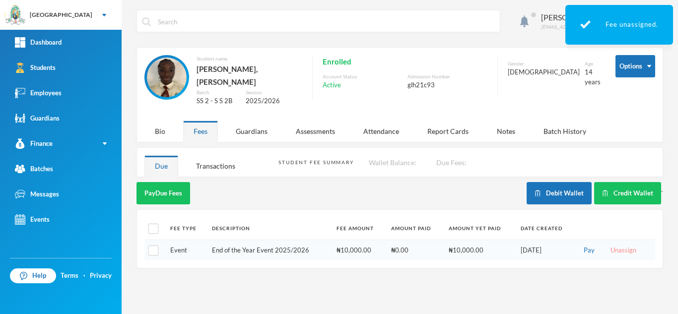
click at [627, 245] on button "Unassign" at bounding box center [624, 250] width 32 height 11
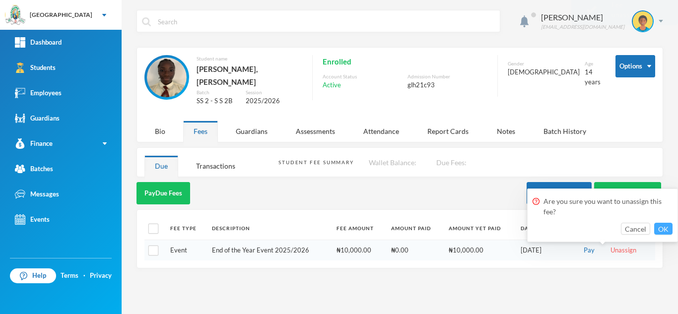
click at [666, 227] on button "OK" at bounding box center [664, 229] width 18 height 12
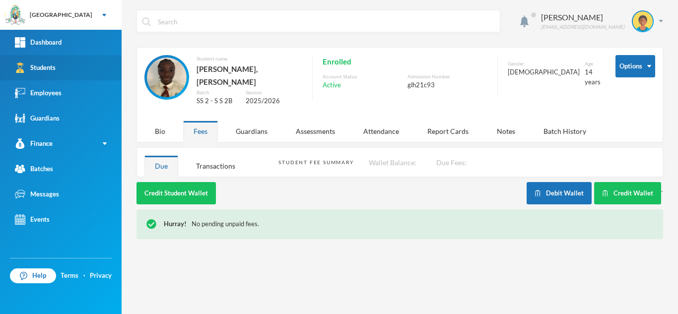
click at [84, 69] on link "Students" at bounding box center [61, 67] width 122 height 25
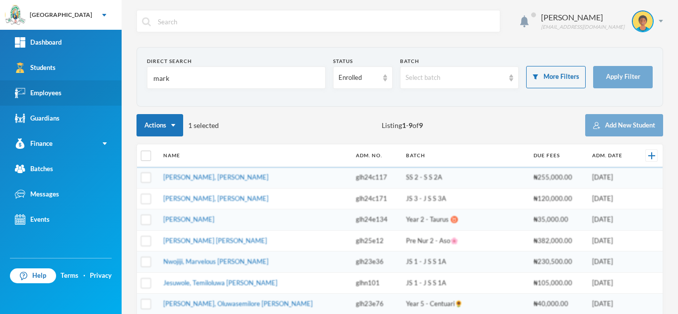
drag, startPoint x: 191, startPoint y: 76, endPoint x: 94, endPoint y: 82, distance: 97.6
click at [94, 82] on div "Greenland Hall Your Bluebic Account Greenland Hall Add a New School Dashboard S…" at bounding box center [339, 157] width 678 height 314
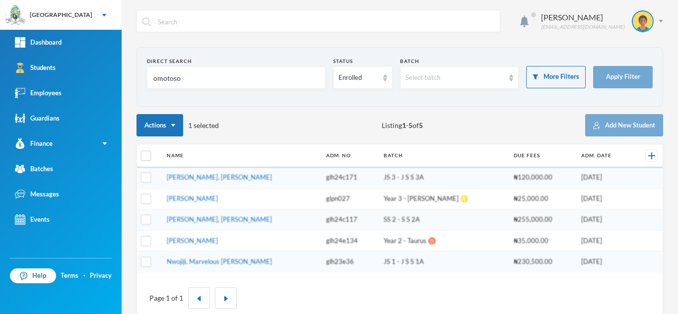
type input "omotoso"
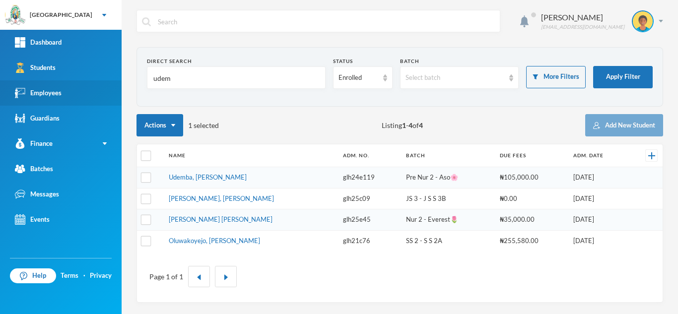
drag, startPoint x: 181, startPoint y: 83, endPoint x: 89, endPoint y: 89, distance: 92.0
click at [89, 89] on div "Greenland Hall Your Bluebic Account Greenland Hall Add a New School Dashboard S…" at bounding box center [339, 157] width 678 height 314
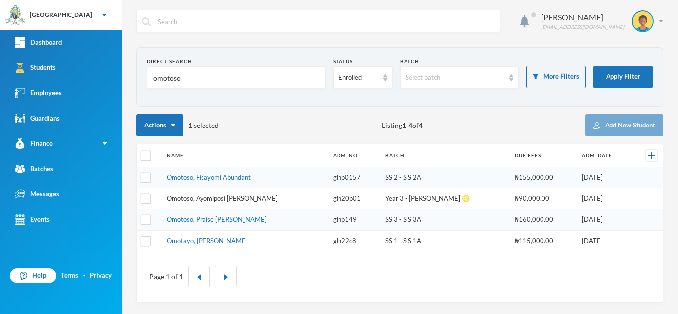
type input "omotoso"
click at [204, 201] on link "Omotoso, Ayomiposi [PERSON_NAME]" at bounding box center [222, 199] width 111 height 8
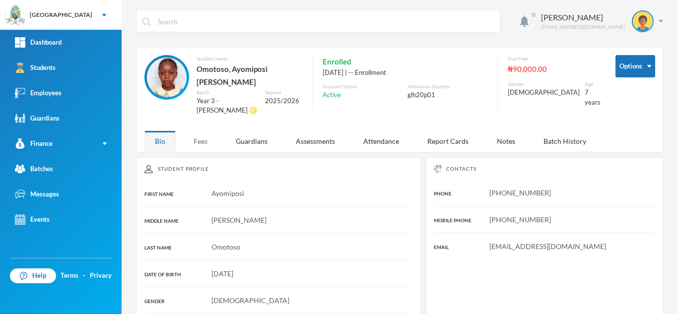
click at [193, 131] on div "Fees" at bounding box center [200, 141] width 35 height 21
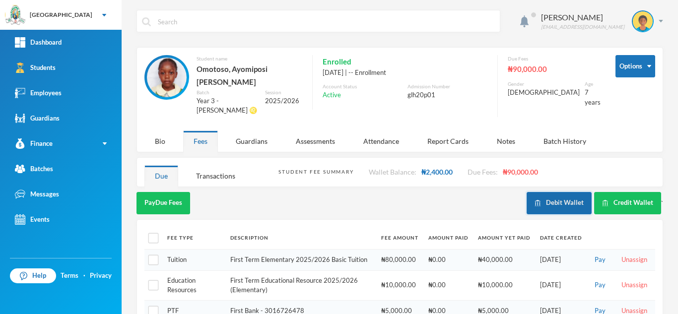
click at [549, 192] on button "Debit Wallet" at bounding box center [559, 203] width 65 height 22
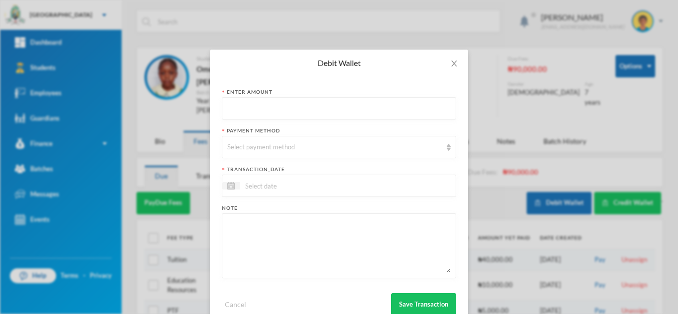
click at [290, 101] on input "text" at bounding box center [339, 109] width 224 height 22
type input "2000"
click at [257, 146] on div "Select payment method" at bounding box center [334, 148] width 215 height 10
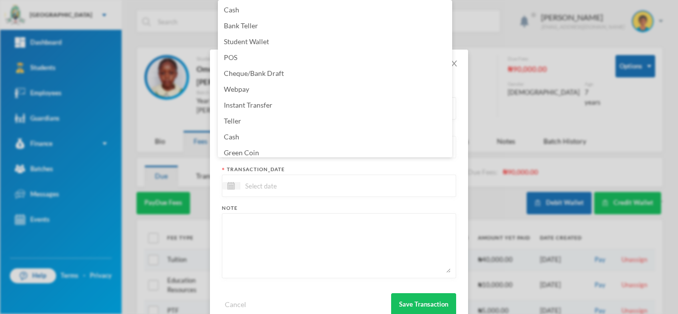
scroll to position [3, 0]
click at [257, 146] on span "Green Coin" at bounding box center [241, 149] width 35 height 8
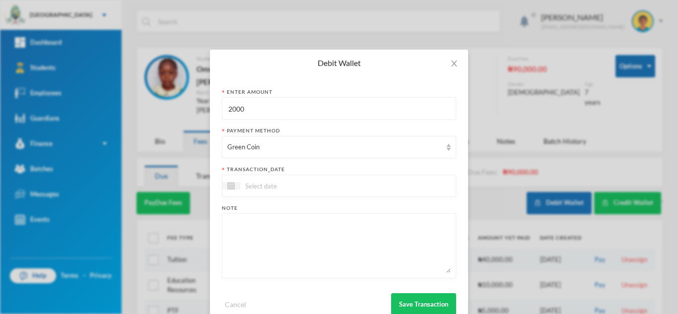
click at [262, 179] on div at bounding box center [339, 186] width 234 height 22
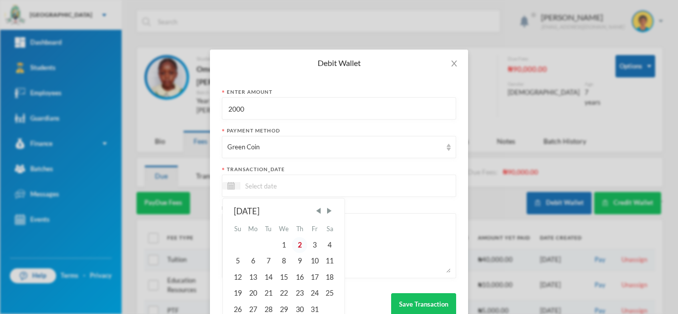
click at [297, 247] on div "2" at bounding box center [299, 245] width 15 height 16
type input "[DATE]"
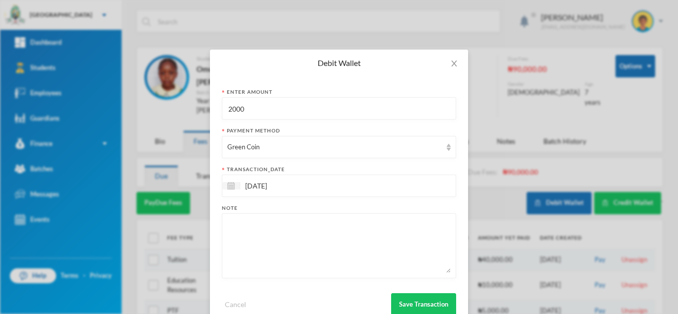
click at [297, 247] on textarea at bounding box center [339, 246] width 224 height 54
type textarea "hymn book"
click at [409, 297] on button "Save Transaction" at bounding box center [423, 305] width 65 height 22
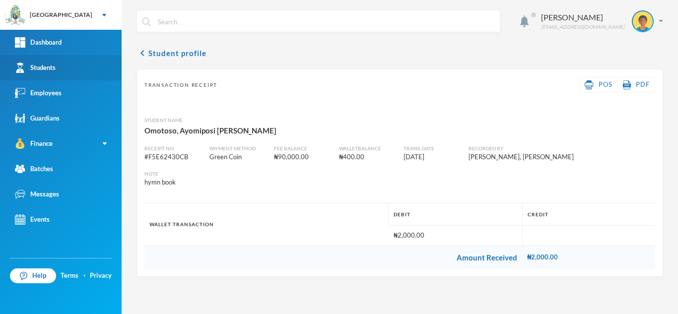
click at [76, 60] on link "Students" at bounding box center [61, 67] width 122 height 25
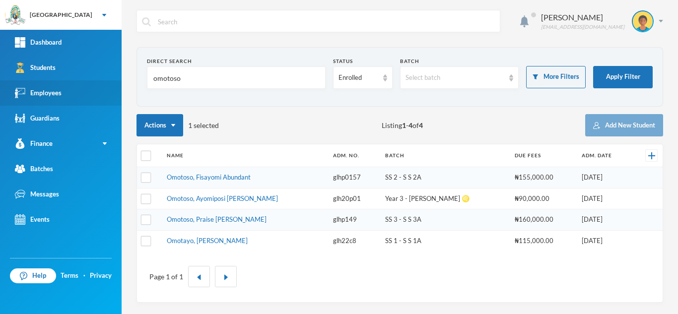
drag, startPoint x: 186, startPoint y: 84, endPoint x: 4, endPoint y: 81, distance: 181.3
click at [21, 81] on div "Greenland Hall Your Bluebic Account Greenland Hall Add a New School Dashboard S…" at bounding box center [339, 157] width 678 height 314
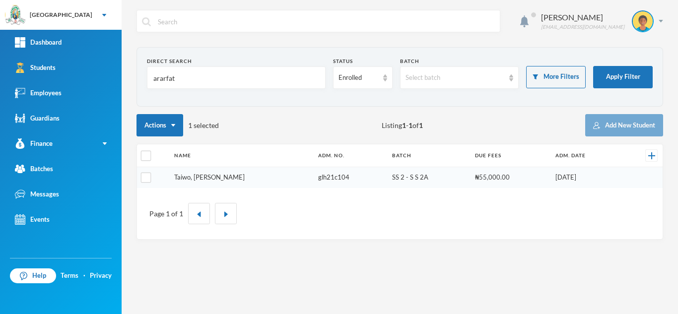
type input "ararfat"
click at [225, 178] on link "Taiwo, [PERSON_NAME]" at bounding box center [209, 177] width 71 height 8
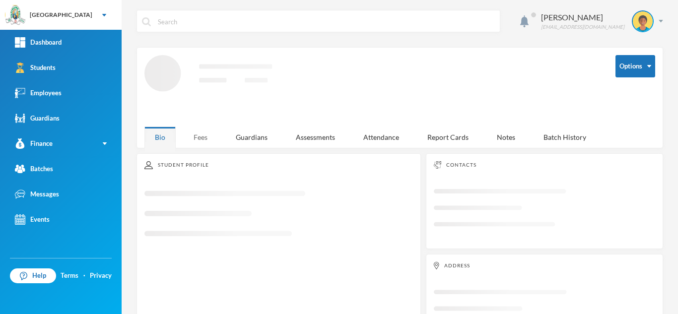
click at [197, 137] on div "Fees" at bounding box center [200, 137] width 35 height 21
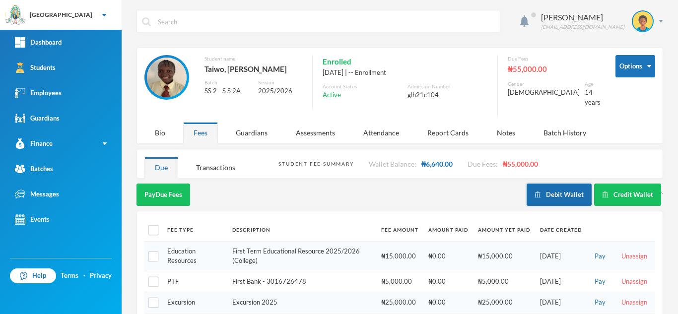
click at [535, 192] on img "button" at bounding box center [538, 195] width 6 height 6
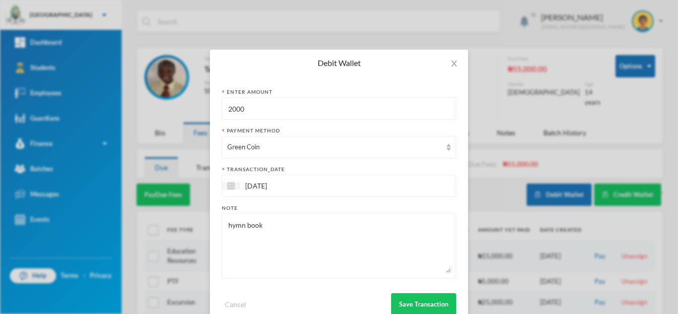
drag, startPoint x: 294, startPoint y: 114, endPoint x: 175, endPoint y: 95, distance: 120.2
click at [180, 96] on div "Debit Wallet Enter Amount 2000 Payment Method Green Coin transaction_date [DATE…" at bounding box center [339, 157] width 678 height 314
type input "1000"
click at [412, 303] on button "Save Transaction" at bounding box center [423, 305] width 65 height 22
